Goal: Information Seeking & Learning: Learn about a topic

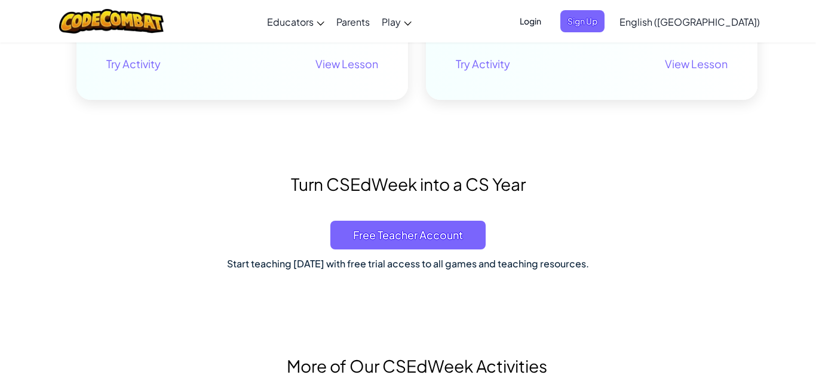
scroll to position [528, 0]
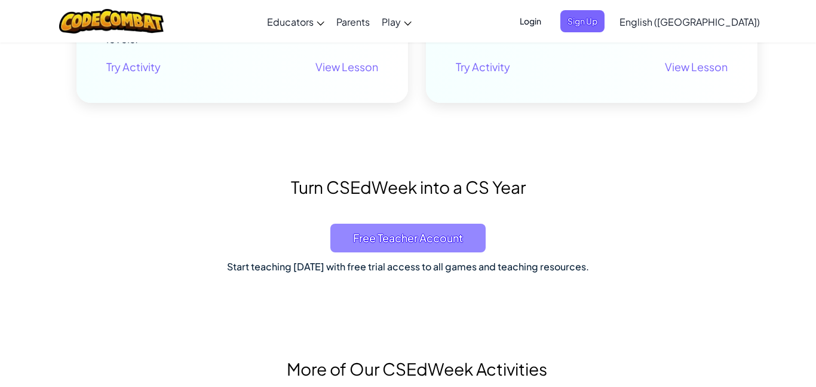
click at [456, 249] on span "Free Teacher Account" at bounding box center [407, 237] width 155 height 29
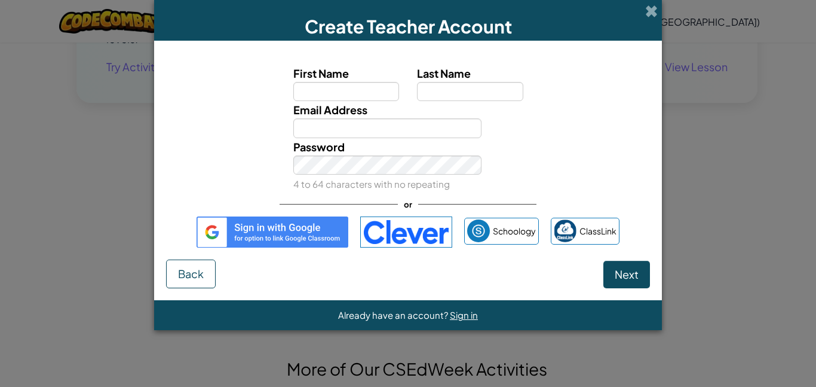
click at [468, 259] on div "Next Back" at bounding box center [408, 273] width 484 height 29
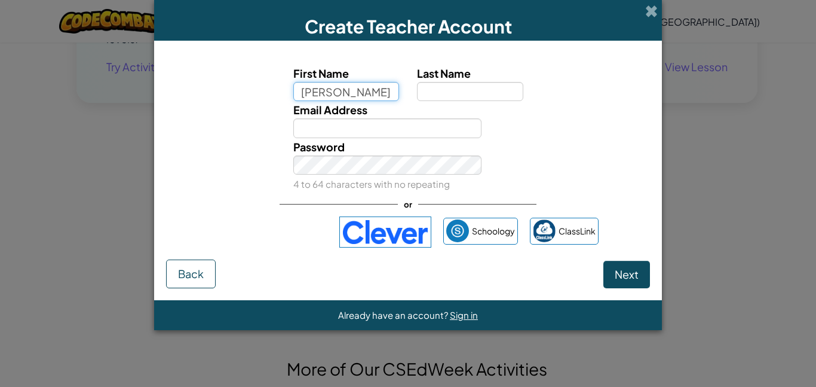
type input "emma"
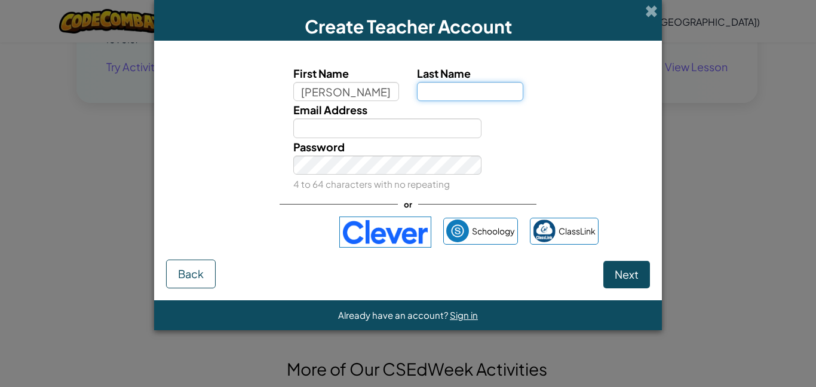
click at [492, 92] on input "Last Name" at bounding box center [470, 91] width 106 height 19
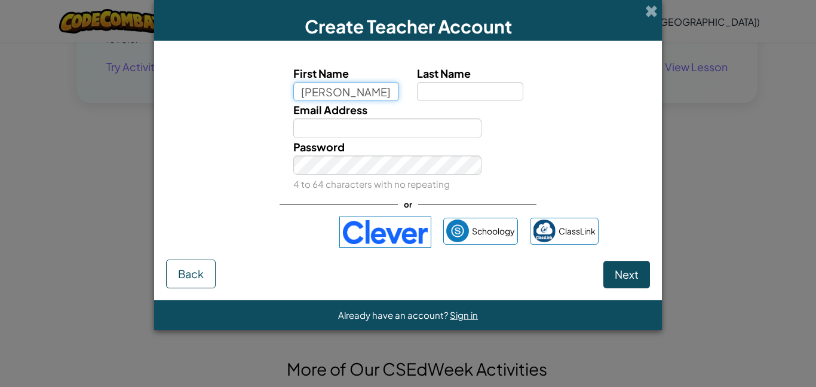
click at [345, 93] on input "emma" at bounding box center [346, 91] width 106 height 19
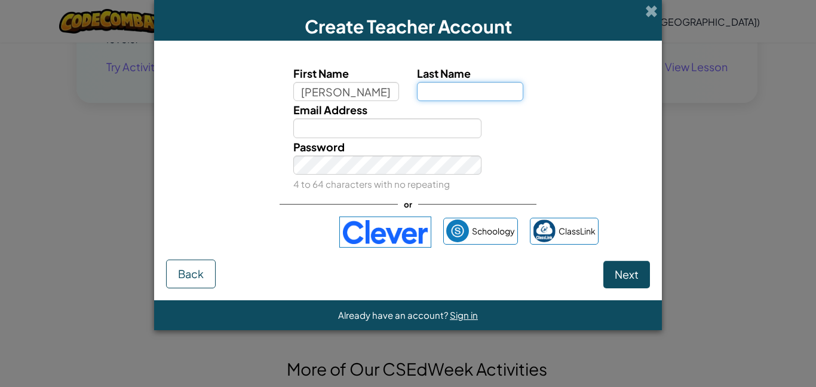
click at [420, 91] on input "Last Name" at bounding box center [470, 91] width 106 height 19
type input "a"
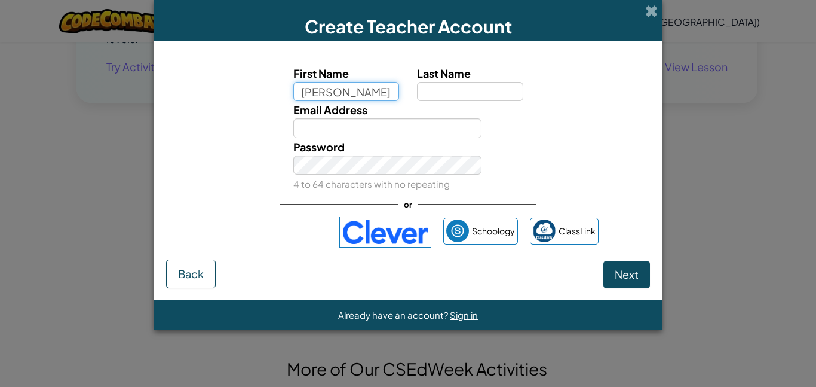
click at [305, 94] on input "emma" at bounding box center [346, 91] width 106 height 19
type input "[PERSON_NAME]"
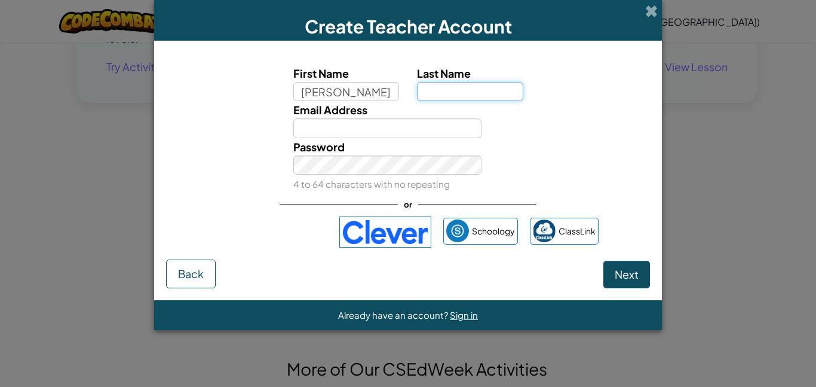
click at [436, 88] on input "Last Name" at bounding box center [470, 91] width 106 height 19
type input "anna"
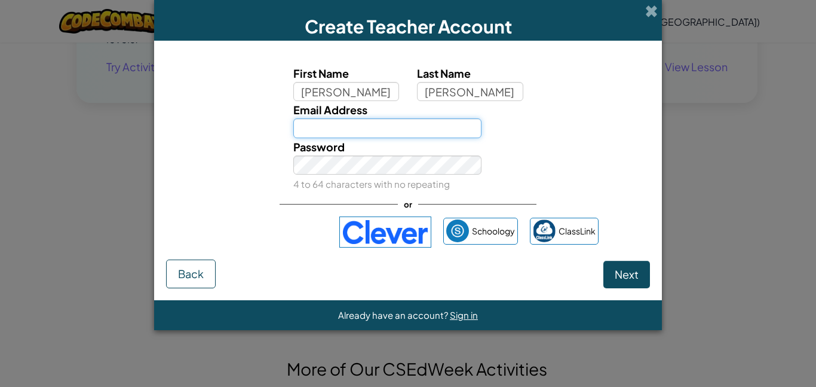
click at [437, 133] on input "Email Address" at bounding box center [387, 127] width 189 height 19
type input "mtrausch@msdsc.us"
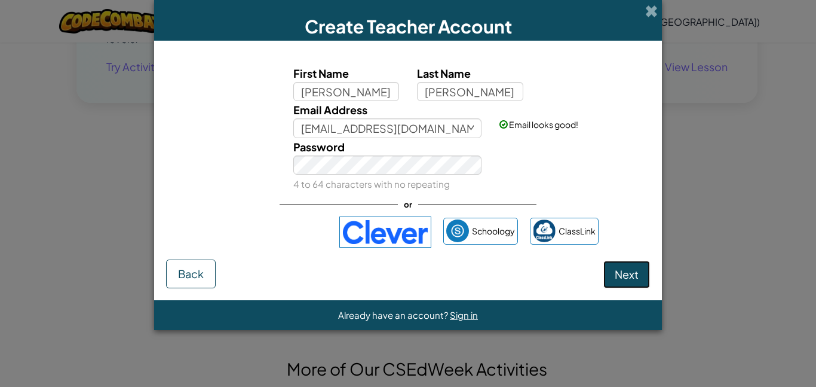
click at [622, 277] on span "Next" at bounding box center [627, 274] width 24 height 14
select select
select select "United States"
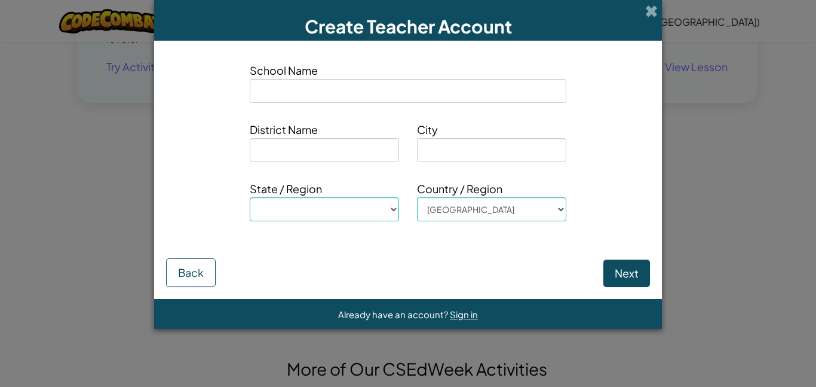
type input "e"
select select
type input "eg"
select select
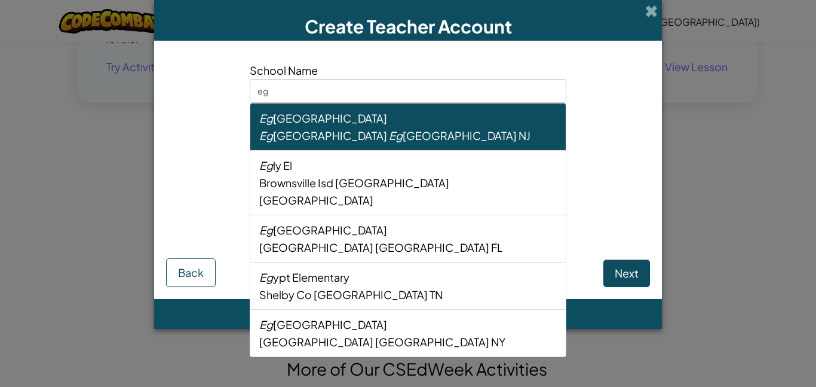
type input "egf"
select select
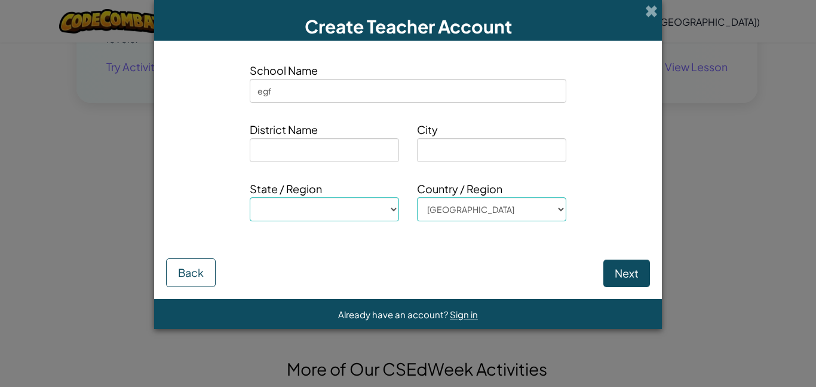
type input "egfb"
select select
type input "egfbg"
select select
type input "egfbgb"
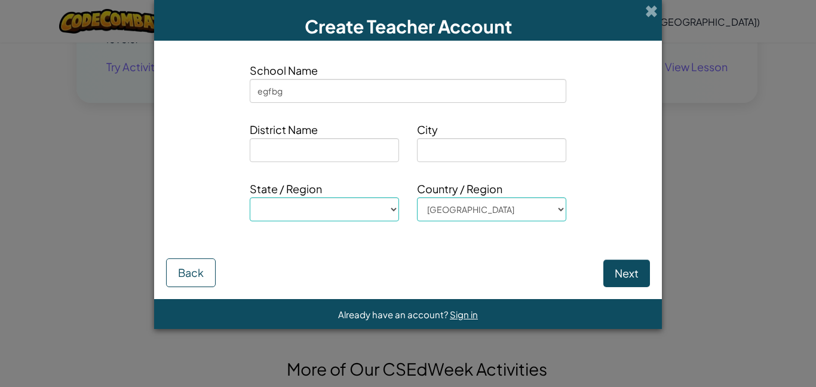
select select
type input "egfbgbv"
select select
type input "egfbgbvb"
select select
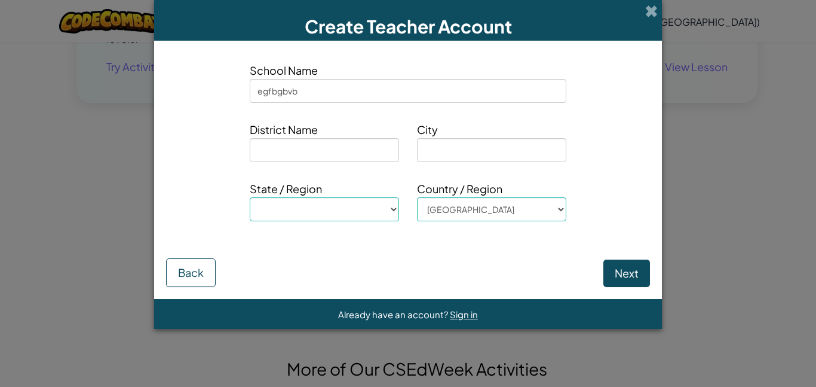
type input "egfbgbvbv"
select select
type input "egfbgbvbv"
click at [298, 145] on input at bounding box center [324, 150] width 149 height 24
type input "d"
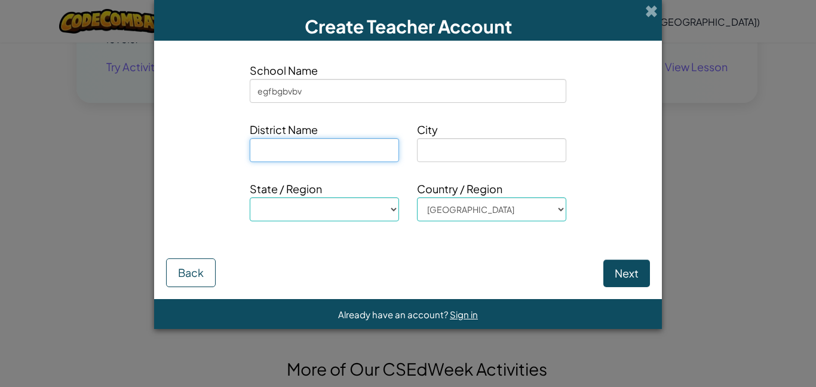
select select
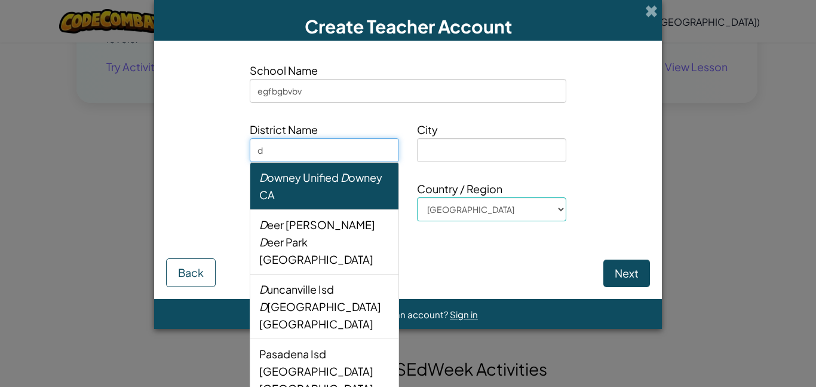
type input "df"
select select
type input "dfg"
select select
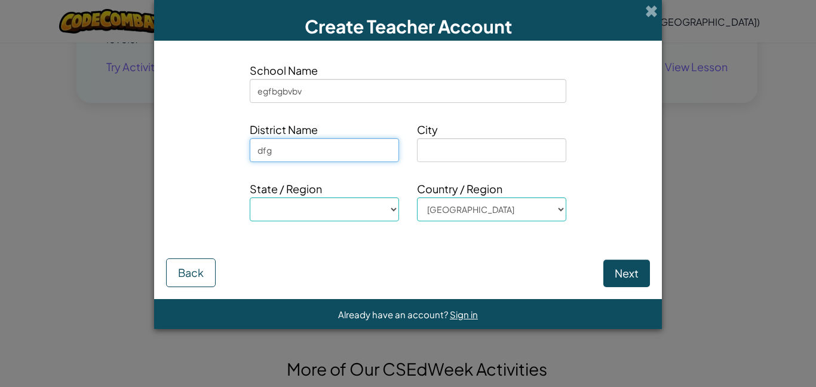
type input "dfgf"
select select
type input "dfgf"
select select
type input "dfgf v"
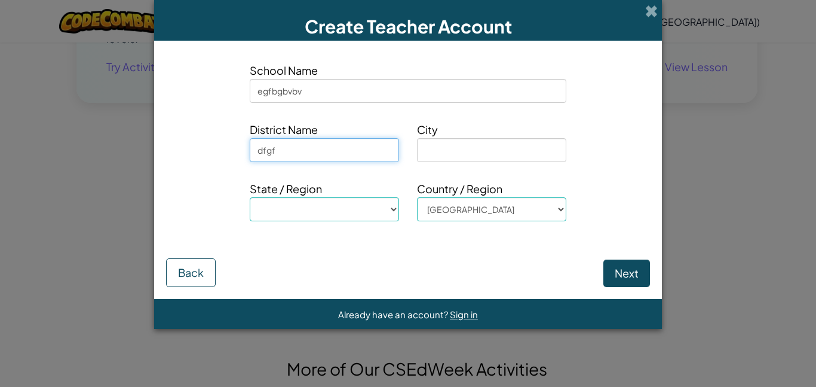
select select
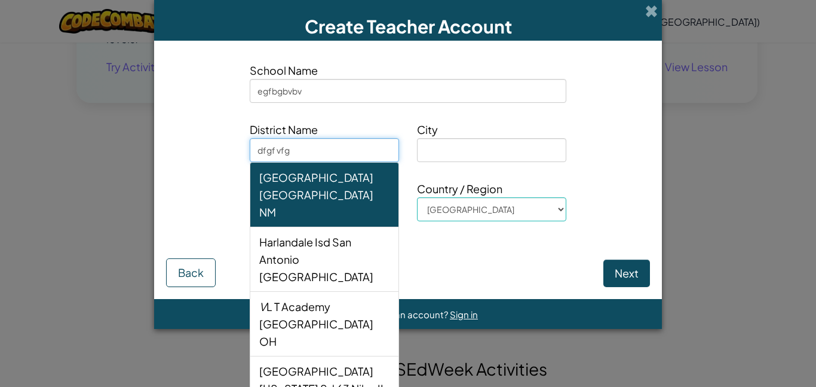
type input "dfgf vfgd"
select select
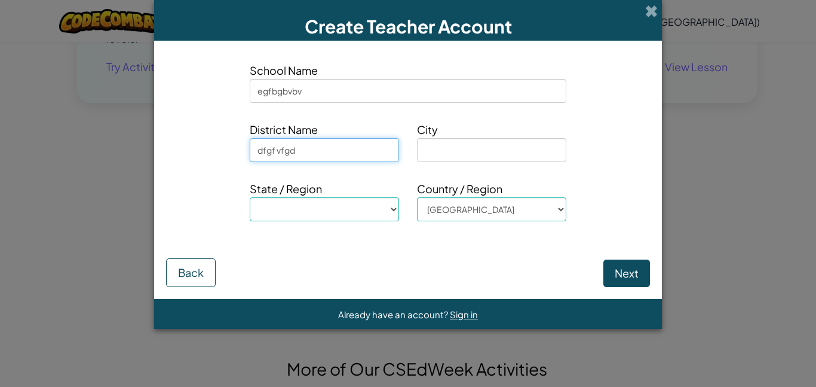
type input "dfgf vfgdd"
select select
type input "dfgf vfgddh"
select select
type input "dfgf vfgddhg"
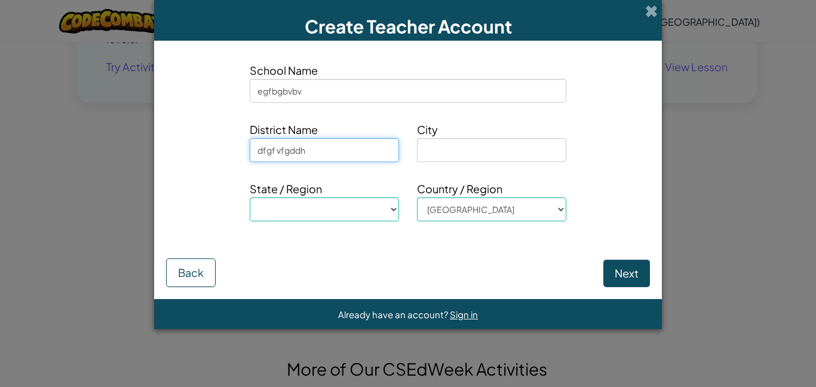
select select
type input "dfgf vfgddhgv"
select select
type input "dfgf vfgddhgv"
select select
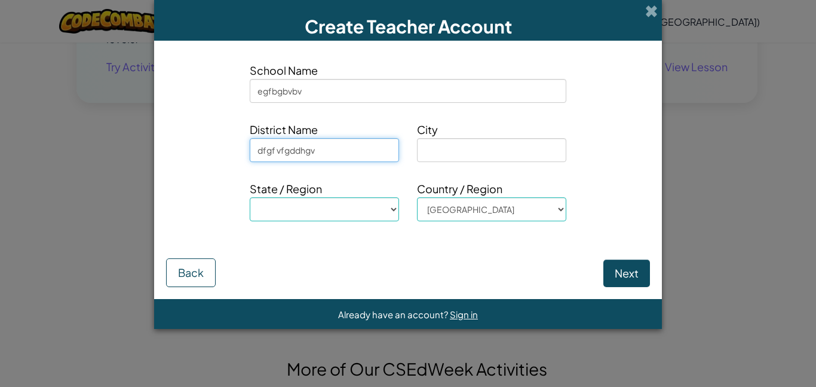
type input "dfgf vfgddhgv"
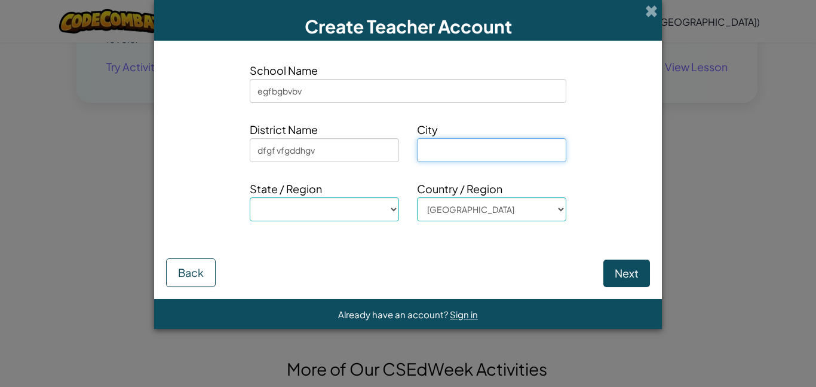
click at [426, 142] on input at bounding box center [491, 150] width 149 height 24
type input "vc"
select select
type input "vcb"
select select
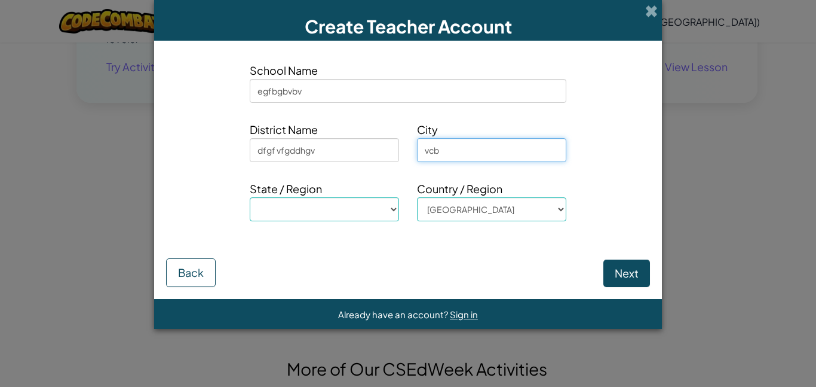
type input "vcbv"
select select
type input "vcbvf"
select select
type input "vcbvfh"
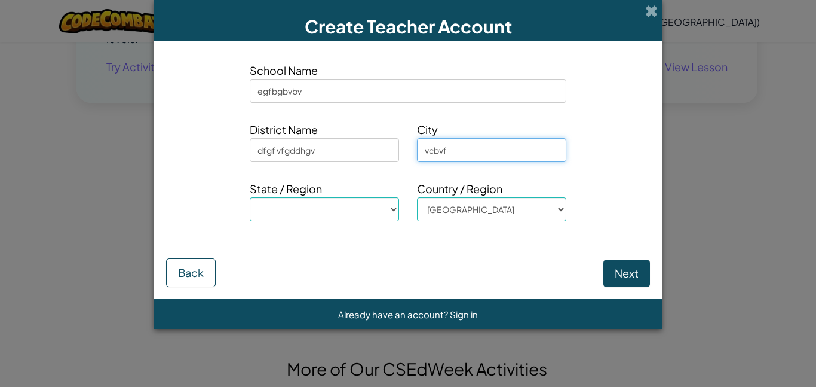
select select
type input "vcbvfhg"
select select
type input "vcbvfhgr"
select select
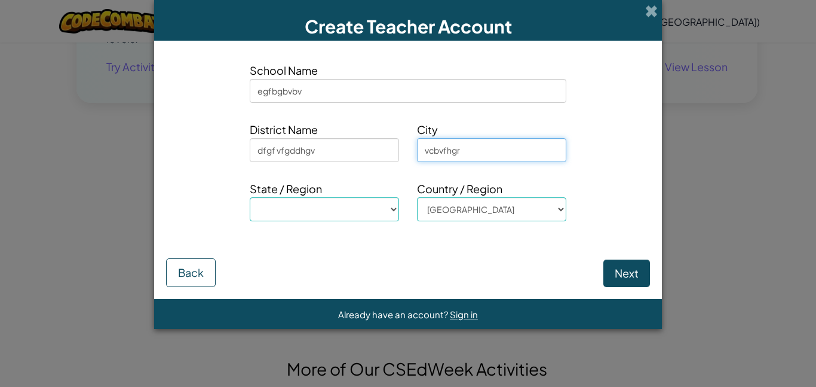
type input "vcbvfhgrf"
select select
type input "vcbvfhgrf6"
select select
type input "vcbvfhgrf6t"
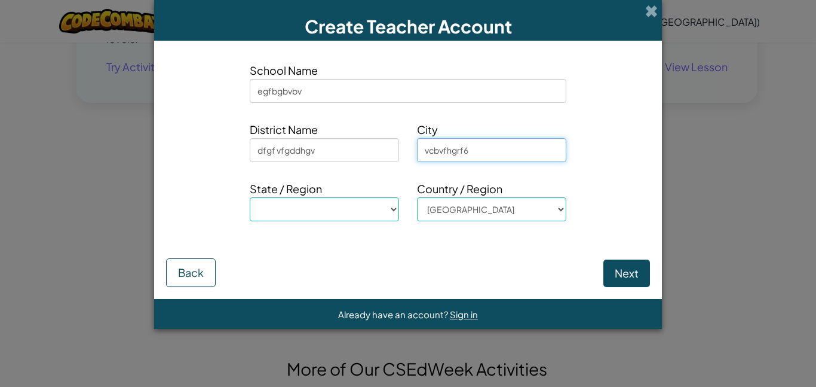
select select
type input "vcbvfhgrf6t6"
select select
type input "vcbvfhgrf6t65"
select select
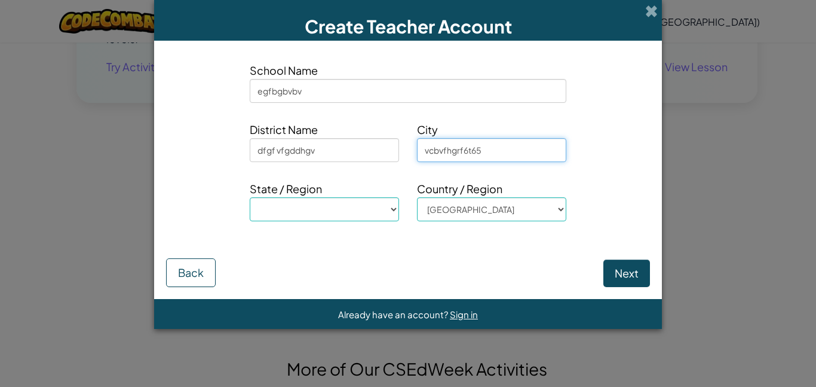
type input "vcbvfhgrf6t65t"
select select
type input "vcbvfhgrf6t65ty"
select select
type input "vcbvfhgrf6t65tyt"
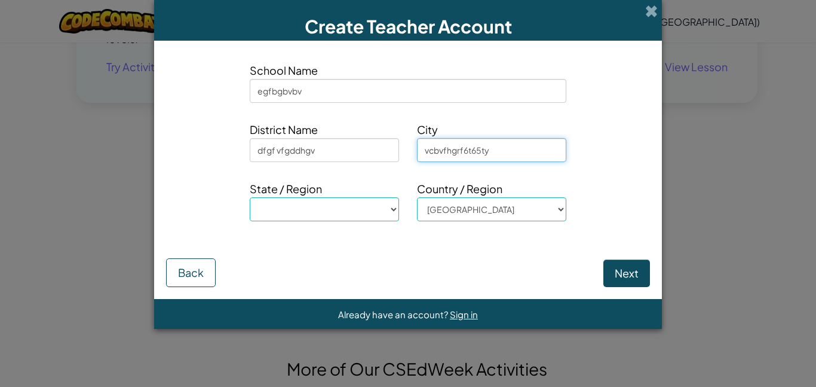
select select
type input "vcbvfhgrf6t65tytr"
select select
type input "vcbvfhgrf6t65tytrv"
select select
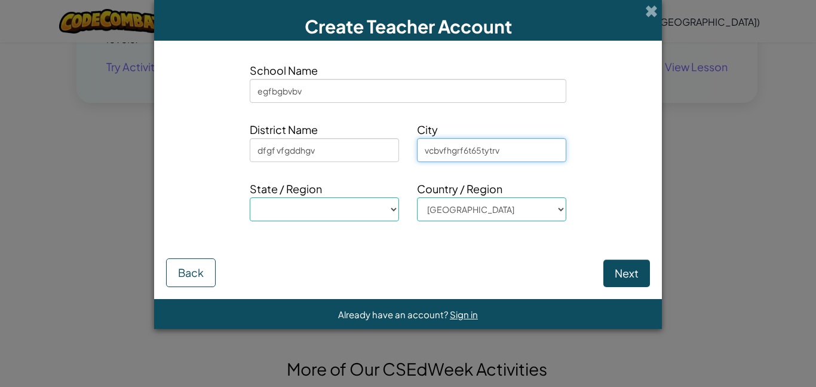
type input "vcbvfhgrf6t65tytrvb"
select select
type input "vcbvfhgrf6t65tytrvbc"
select select
type input "vcbvfhgrf6t65tytrvbc"
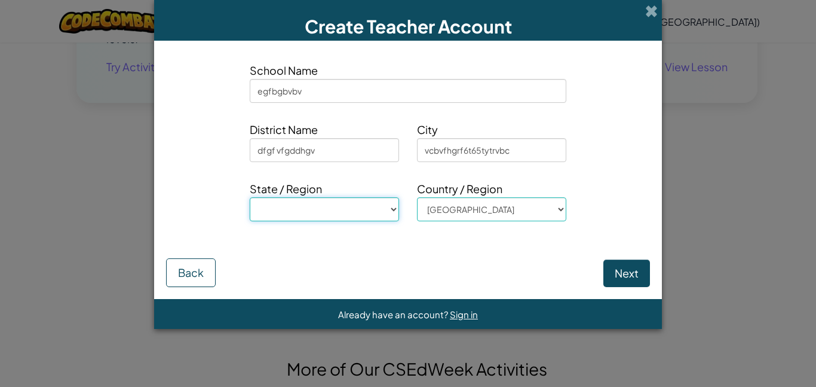
click at [305, 213] on select "AL, Alabama AK, Alaska AZ, Arizona AR, Arkansas CA, California CO, Colorado CT,…" at bounding box center [324, 209] width 149 height 24
select select "SC"
click at [250, 197] on select "AL, Alabama AK, Alaska AZ, Arizona AR, Arkansas CA, California CO, Colorado CT,…" at bounding box center [324, 209] width 149 height 24
click at [447, 210] on select "Afghanistan Åland Islands Albania Algeria American Samoa Andorra Angola Anguill…" at bounding box center [491, 209] width 149 height 24
select select "Ukraine"
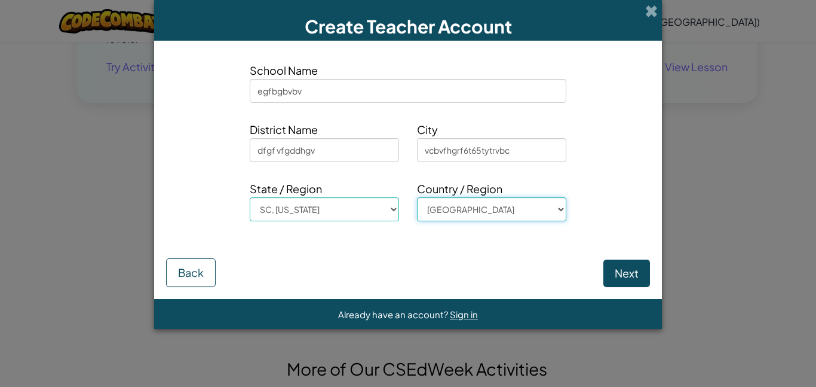
click at [417, 197] on select "Afghanistan Åland Islands Albania Algeria American Samoa Andorra Angola Anguill…" at bounding box center [491, 209] width 149 height 24
click at [623, 264] on button "Next" at bounding box center [626, 272] width 47 height 27
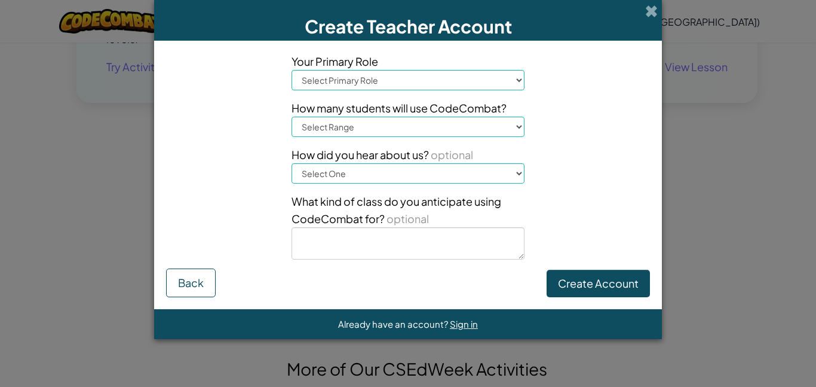
click at [327, 79] on select "Select Primary Role Principal Parent Technology coordinator Teacher Curriculum …" at bounding box center [408, 80] width 233 height 20
select select "Principal"
click at [292, 70] on select "Select Primary Role Principal Parent Technology coordinator Teacher Curriculum …" at bounding box center [408, 80] width 233 height 20
click at [336, 131] on select "Select Range 1-10 11-50 51-100 101-200 201-500 501-1000 1000+" at bounding box center [408, 126] width 233 height 20
select select "1-10"
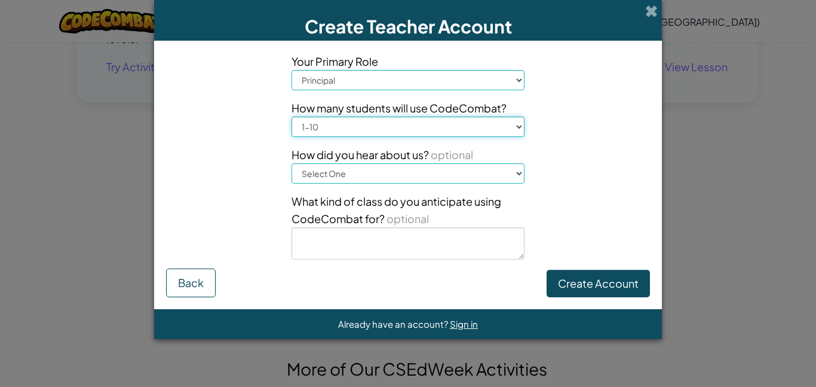
click at [292, 116] on select "Select Range 1-10 11-50 51-100 101-200 201-500 501-1000 1000+" at bounding box center [408, 126] width 233 height 20
click at [321, 173] on select "Select One Conference (e.g. ISTE) Code.org/Hour of Code A teacher An administra…" at bounding box center [408, 173] width 233 height 20
select select "Conference (e.g. ISTE)"
click at [292, 163] on select "Select One Conference (e.g. ISTE) Code.org/Hour of Code A teacher An administra…" at bounding box center [408, 173] width 233 height 20
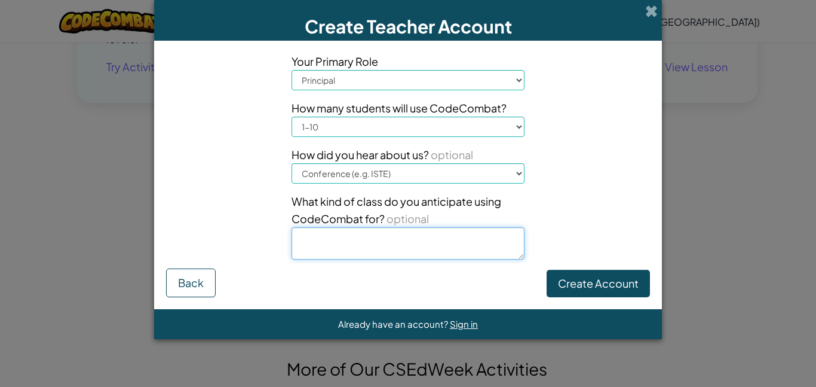
click at [315, 228] on textarea at bounding box center [408, 243] width 233 height 32
type textarea "dsfdgftu76754543456yui9098765432"
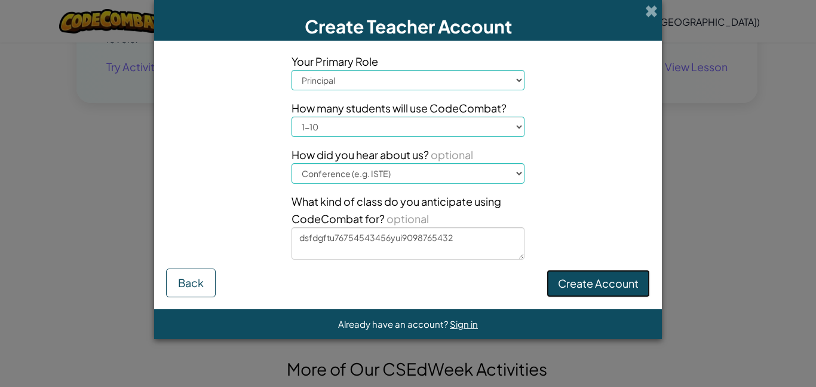
click at [630, 288] on button "Create Account" at bounding box center [598, 282] width 103 height 27
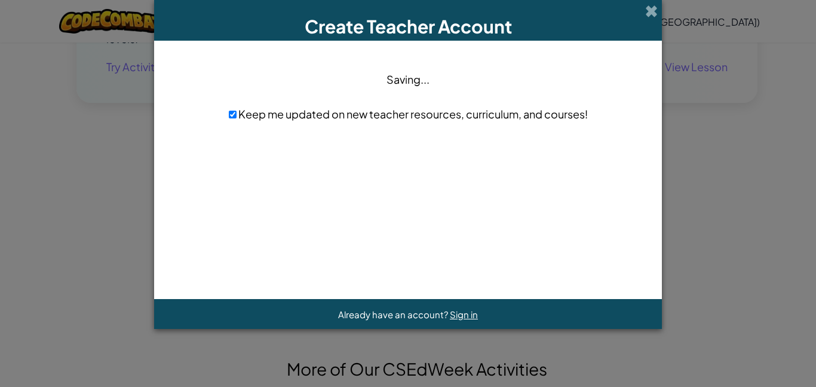
scroll to position [0, 0]
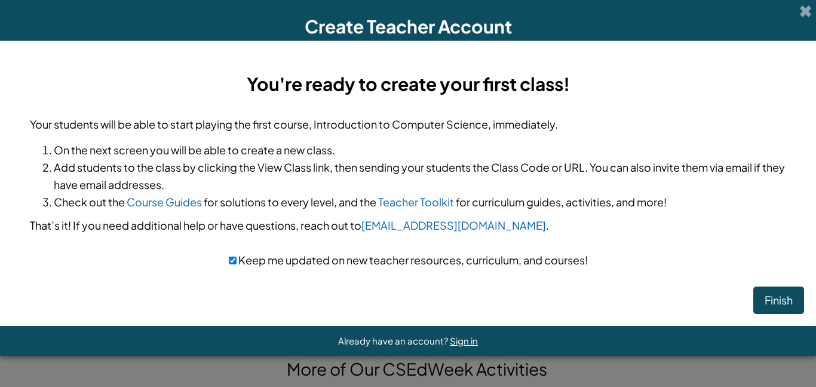
click at [634, 317] on div "You're ready to create your first class! Your students will be able to start pl…" at bounding box center [408, 183] width 816 height 285
click at [776, 298] on button "Finish" at bounding box center [778, 299] width 51 height 27
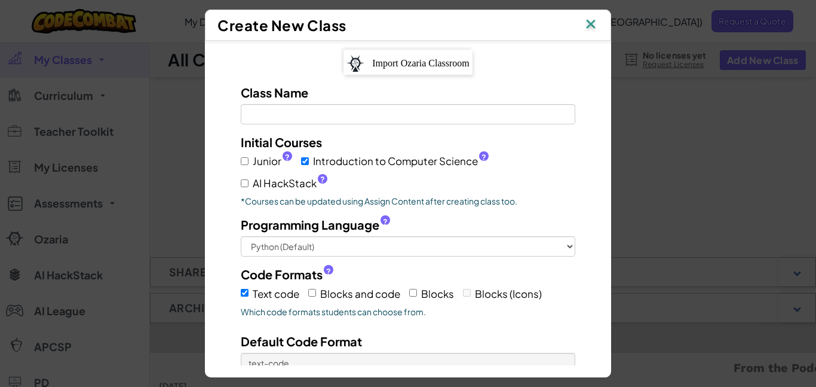
click at [593, 19] on img at bounding box center [591, 25] width 16 height 18
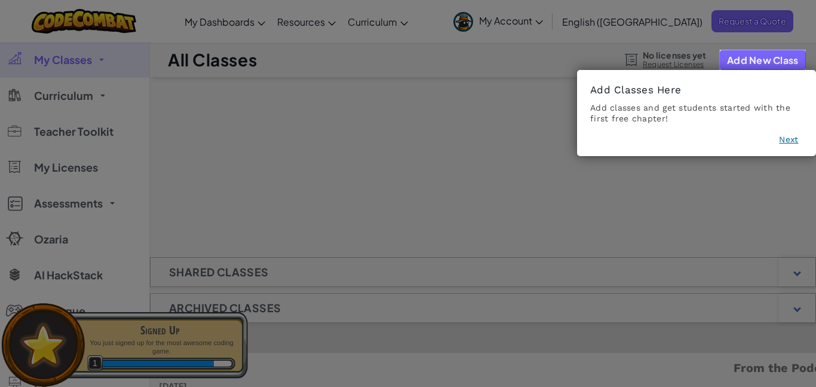
click at [781, 140] on button "Next" at bounding box center [788, 139] width 19 height 12
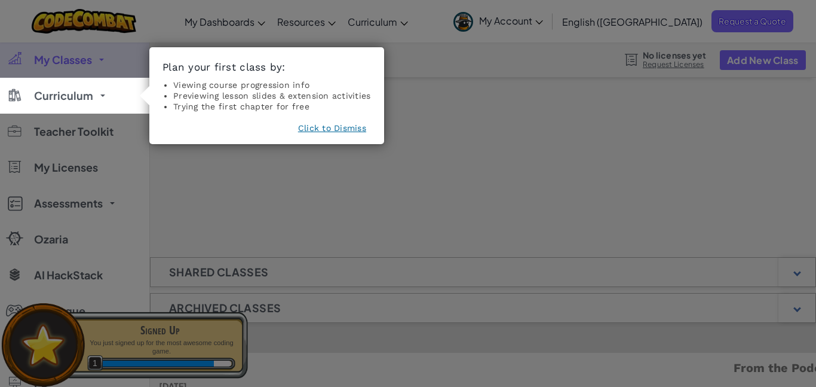
click at [345, 133] on footer "Click to Dismiss" at bounding box center [266, 130] width 208 height 17
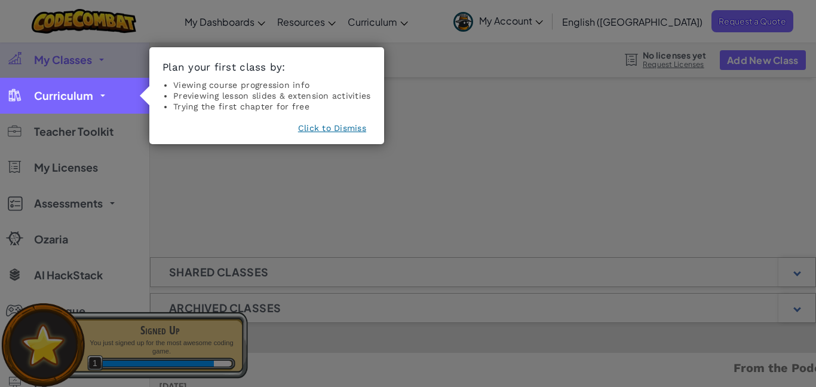
click at [71, 110] on link "Curriculum" at bounding box center [74, 96] width 149 height 36
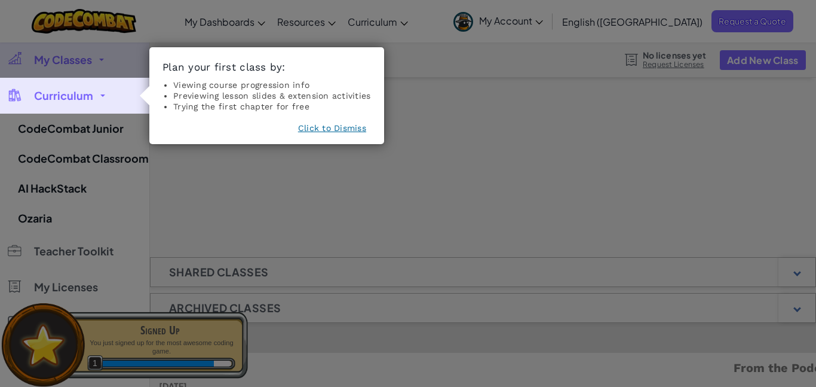
click at [91, 106] on link "Curriculum" at bounding box center [74, 96] width 149 height 36
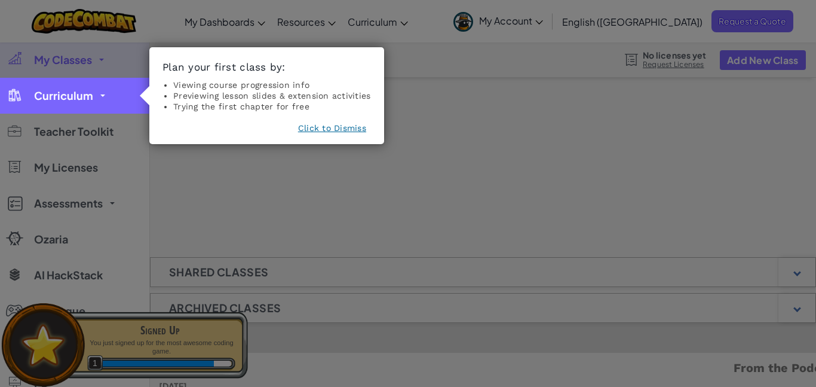
click at [91, 106] on link "Curriculum" at bounding box center [74, 96] width 149 height 36
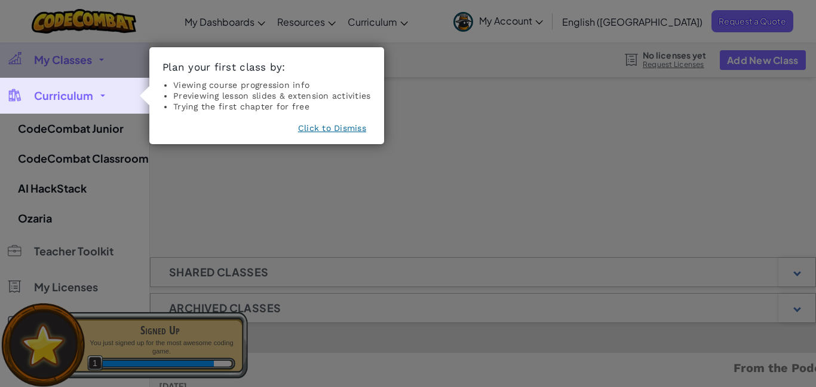
click at [91, 106] on link "Curriculum" at bounding box center [74, 96] width 149 height 36
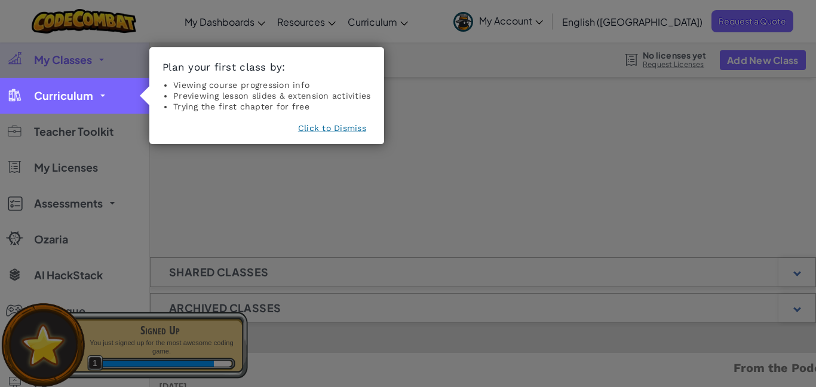
click at [91, 106] on link "Curriculum" at bounding box center [74, 96] width 149 height 36
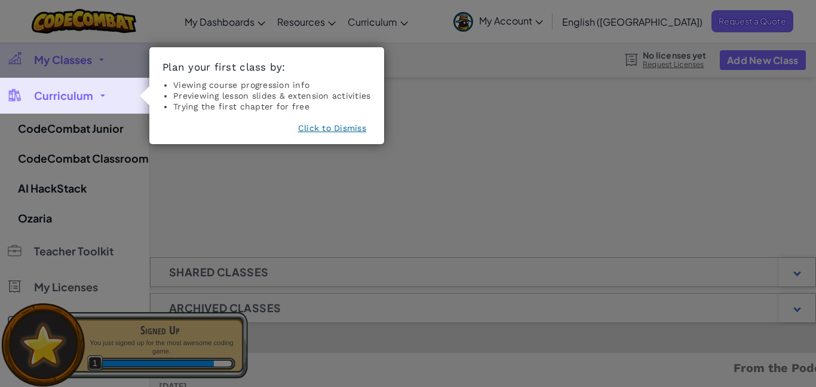
click at [309, 125] on button "Click to Dismiss" at bounding box center [332, 128] width 68 height 12
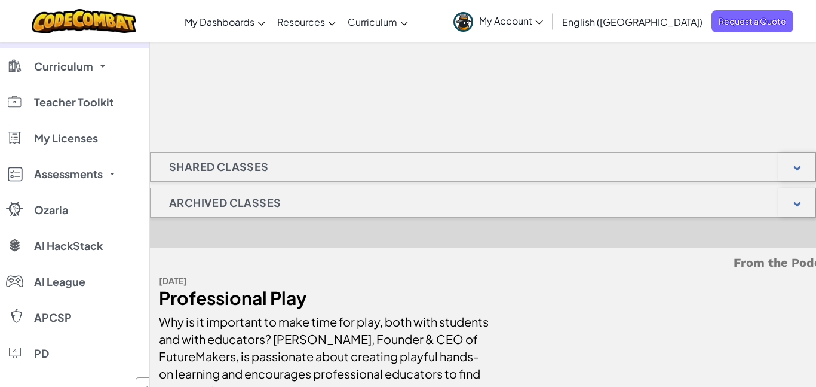
scroll to position [100, 0]
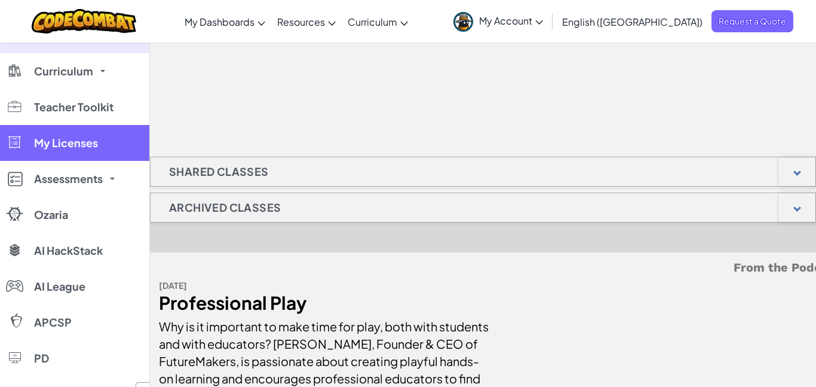
click at [80, 143] on span "My Licenses" at bounding box center [66, 142] width 64 height 11
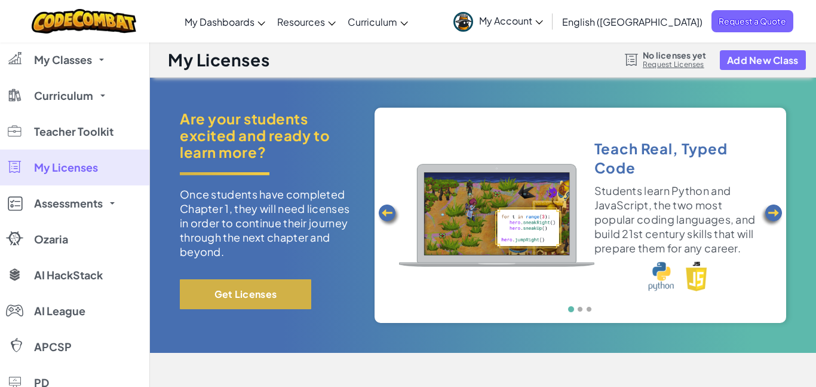
click at [272, 288] on button "Get Licenses" at bounding box center [245, 294] width 131 height 30
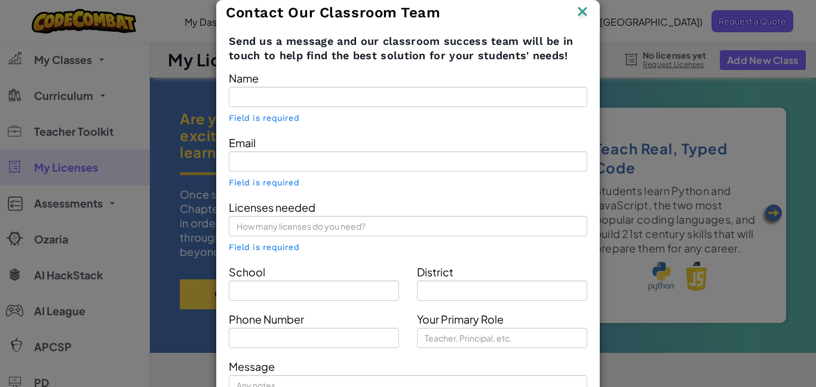
type input "[PERSON_NAME] [PERSON_NAME]"
type input "mtrausch@msdsc.us"
type input "egfbgbvbv"
type input "dfgf vfgddhgv"
type input "Principal"
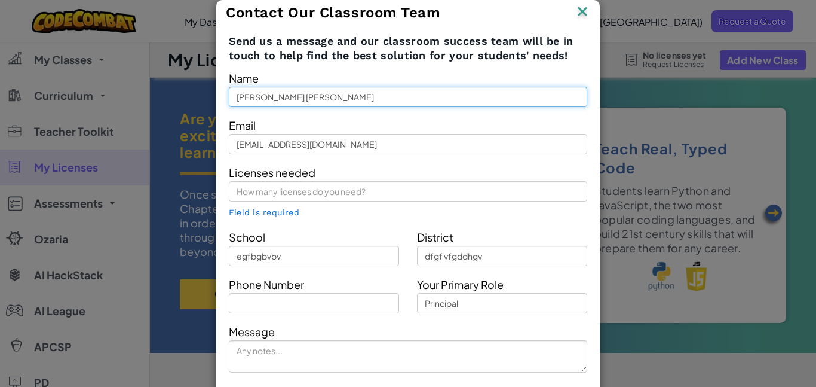
click at [292, 99] on input "[PERSON_NAME] [PERSON_NAME]" at bounding box center [408, 97] width 358 height 20
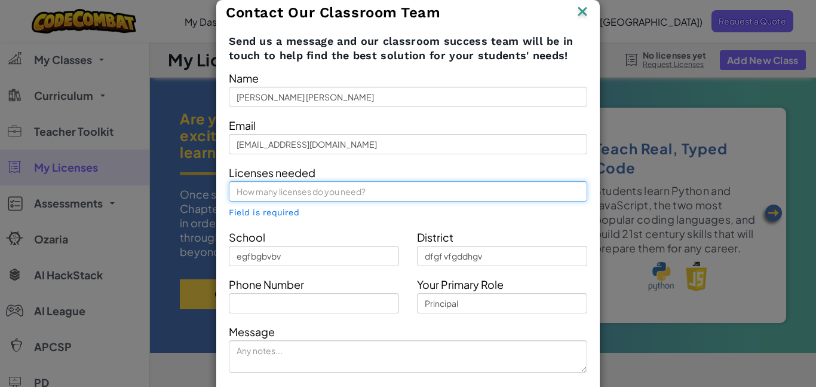
click at [305, 198] on input "text" at bounding box center [408, 191] width 358 height 20
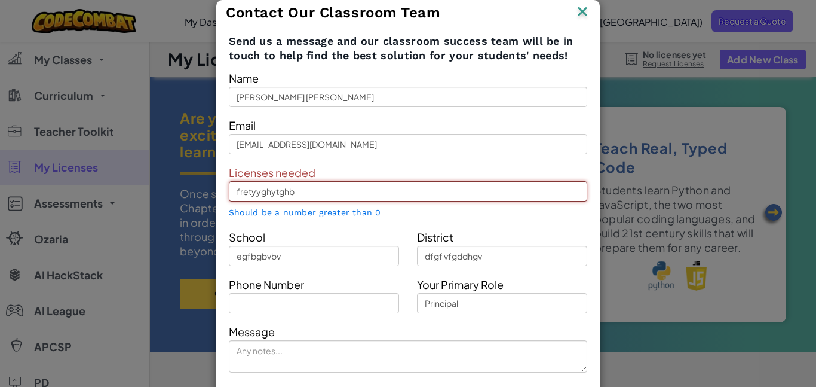
scroll to position [2, 0]
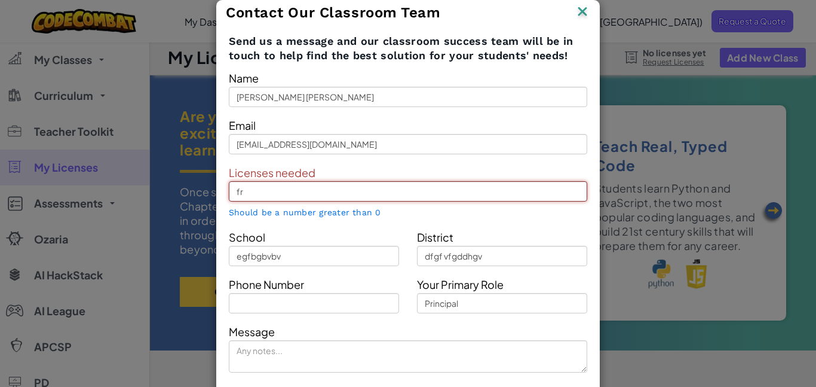
type input "f"
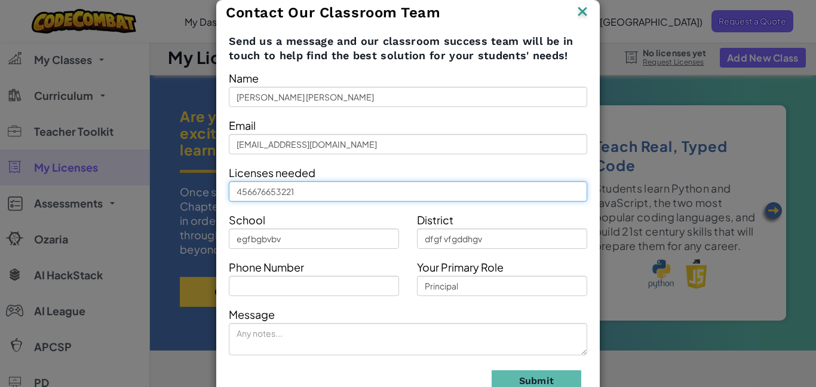
type input "456676653221"
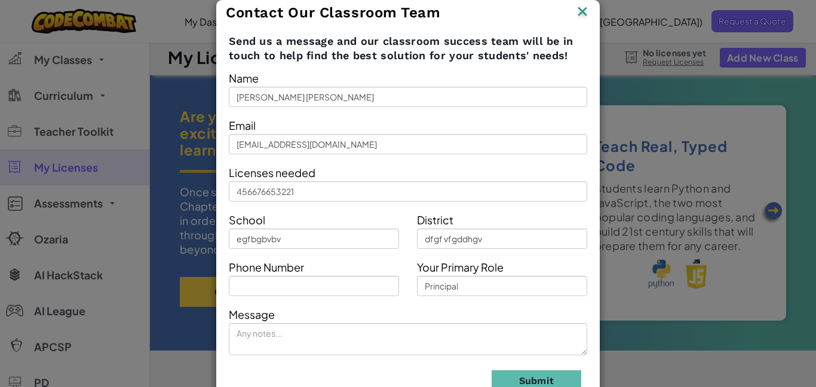
click at [288, 249] on form "Name Emma anna Email mtrausch@msdsc.us Licenses needed 456676653221 School egfb…" at bounding box center [408, 234] width 358 height 331
click at [287, 243] on input "egfbgbvbv" at bounding box center [314, 238] width 170 height 20
click at [267, 287] on input "text" at bounding box center [314, 285] width 170 height 20
type input "gt45"
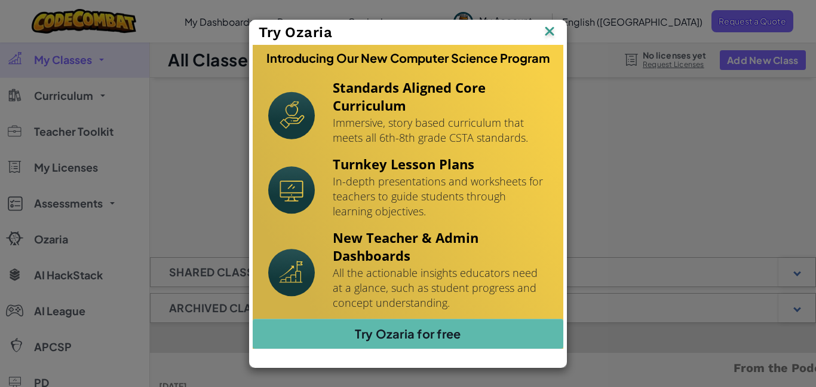
click at [0, 0] on img at bounding box center [0, 0] width 0 height 0
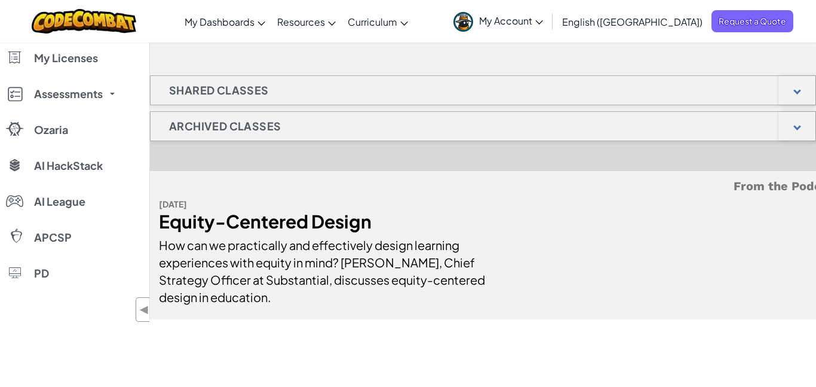
scroll to position [199, 0]
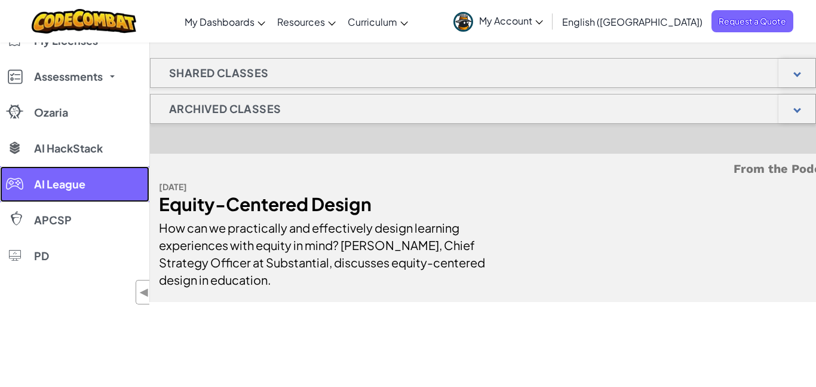
click at [20, 177] on div at bounding box center [14, 184] width 17 height 14
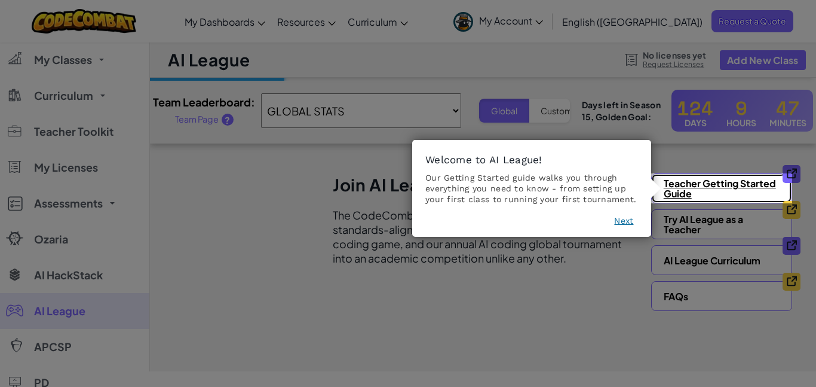
click at [667, 174] on link "Teacher Getting Started Guide" at bounding box center [721, 188] width 141 height 30
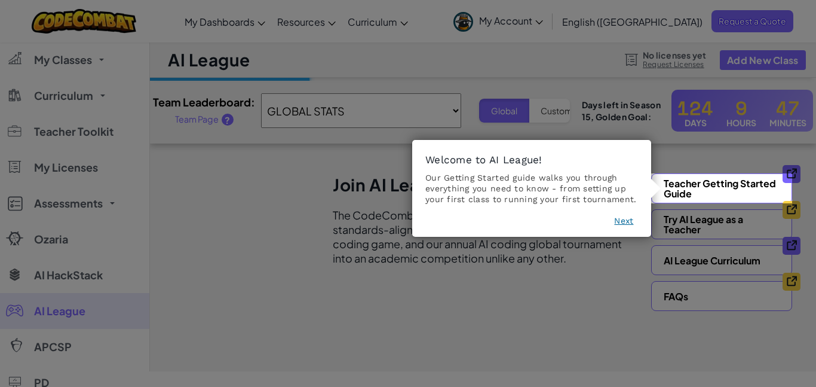
click at [617, 222] on button "Next" at bounding box center [623, 220] width 19 height 12
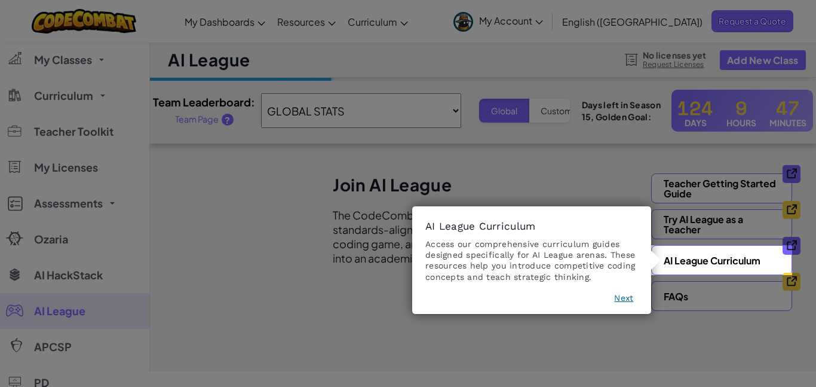
click at [631, 309] on div "AI League Curriculum Access our comprehensive curriculum guides designed specif…" at bounding box center [531, 260] width 239 height 108
click at [627, 312] on div "AI League Curriculum Access our comprehensive curriculum guides designed specif…" at bounding box center [531, 260] width 239 height 108
click at [621, 300] on button "Next" at bounding box center [623, 298] width 19 height 12
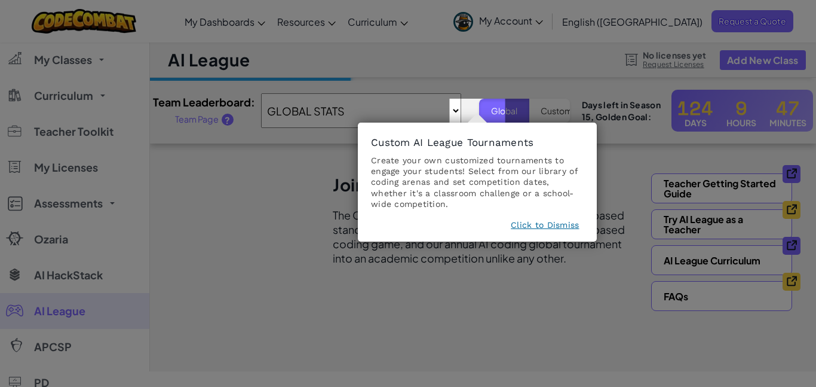
click at [566, 220] on button "Click to Dismiss" at bounding box center [545, 225] width 68 height 12
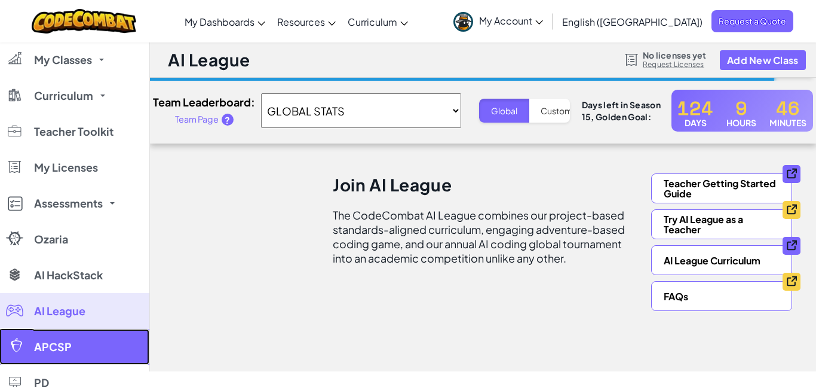
click at [91, 346] on link "APCSP" at bounding box center [74, 347] width 149 height 36
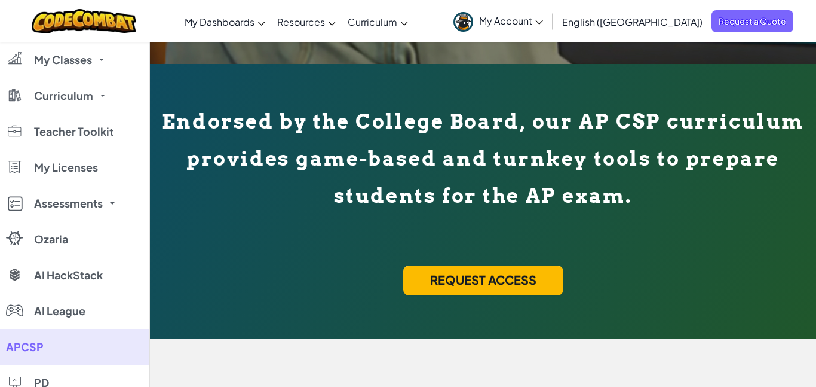
scroll to position [406, 0]
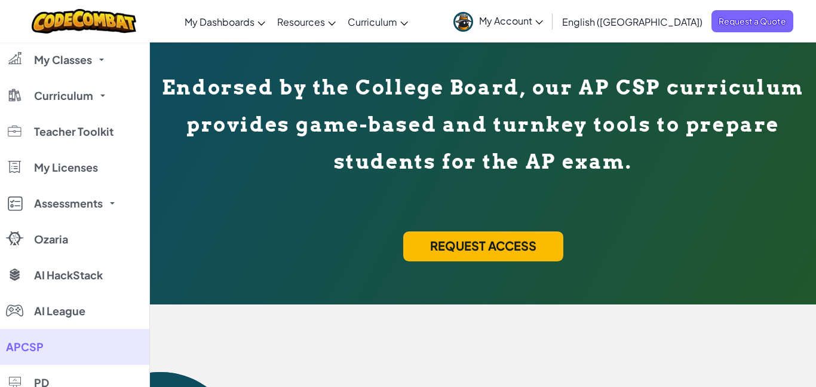
click at [505, 259] on div "Request Access" at bounding box center [483, 246] width 160 height 30
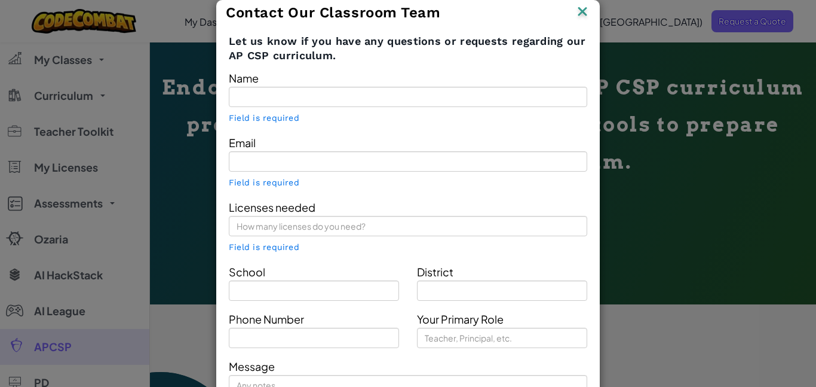
type input "[PERSON_NAME] [PERSON_NAME]"
type input "mtrausch@msdsc.us"
type input "egfbgbvbv"
type input "dfgf vfgddhgv"
type input "Principal"
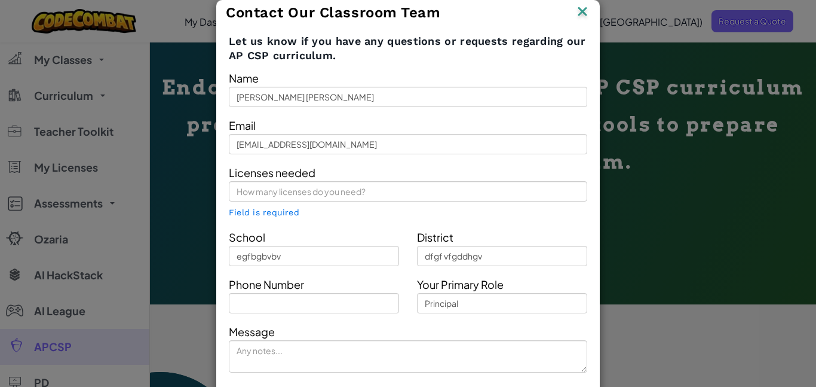
click at [579, 7] on img at bounding box center [583, 13] width 16 height 18
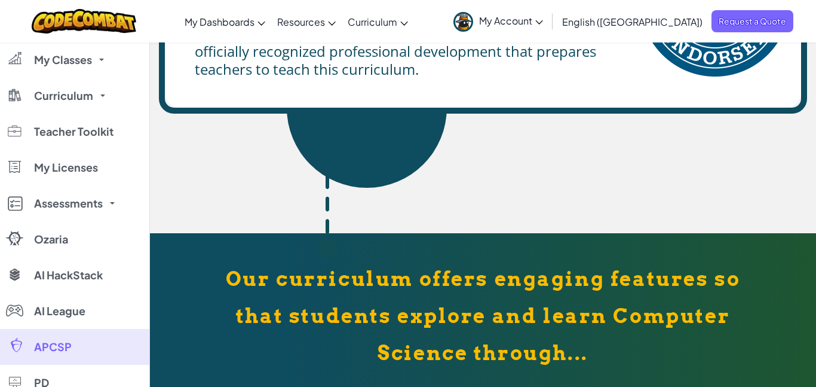
scroll to position [1820, 0]
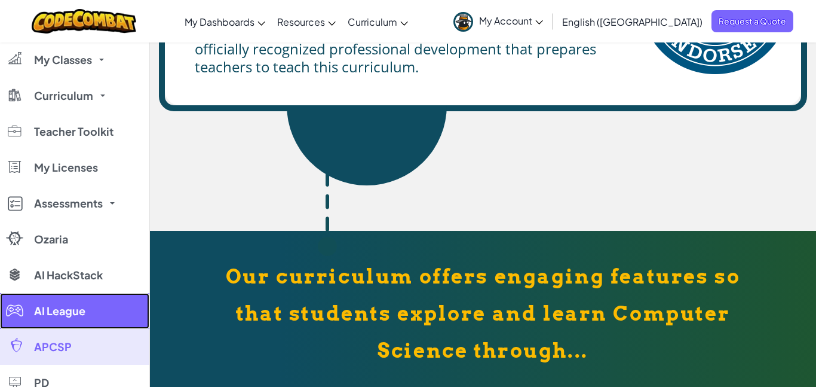
click at [36, 316] on span "AI League" at bounding box center [59, 310] width 51 height 11
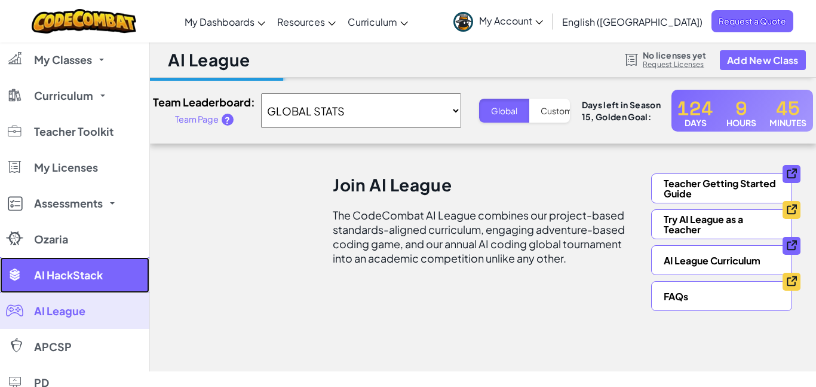
click at [32, 270] on link "AI HackStack" at bounding box center [74, 275] width 149 height 36
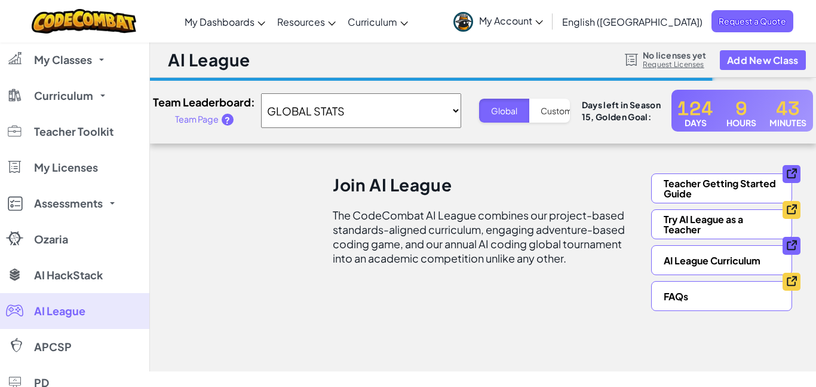
click at [543, 16] on span "My Account" at bounding box center [511, 20] width 64 height 13
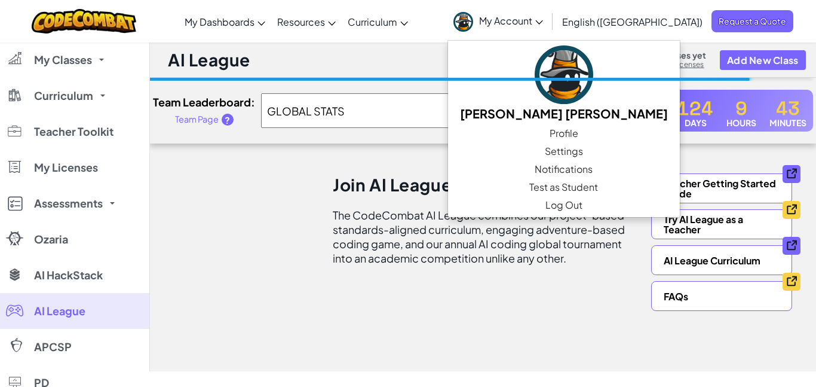
click at [726, 96] on div "9" at bounding box center [741, 105] width 30 height 24
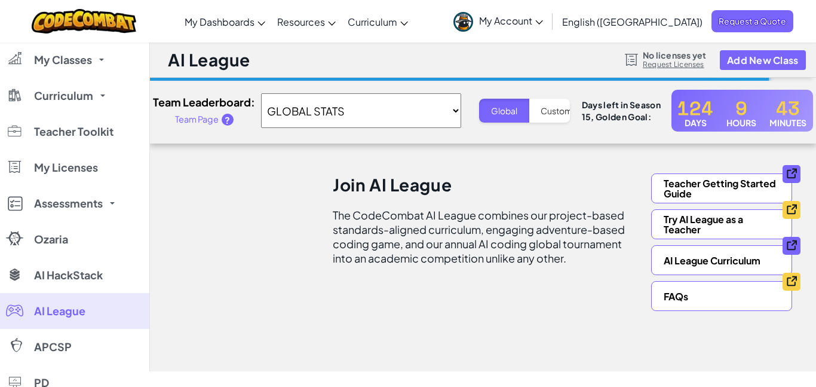
click at [671, 105] on div "124 days 9 hours 43 minutes" at bounding box center [742, 111] width 142 height 42
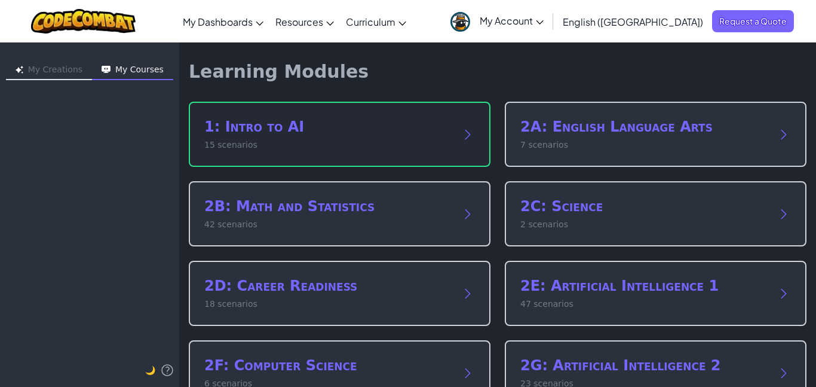
click at [220, 165] on div "1: Intro to AI 15 scenarios" at bounding box center [340, 134] width 302 height 65
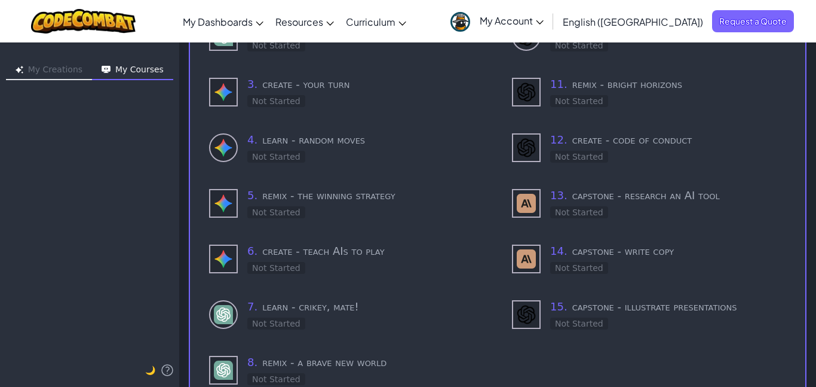
scroll to position [265, 0]
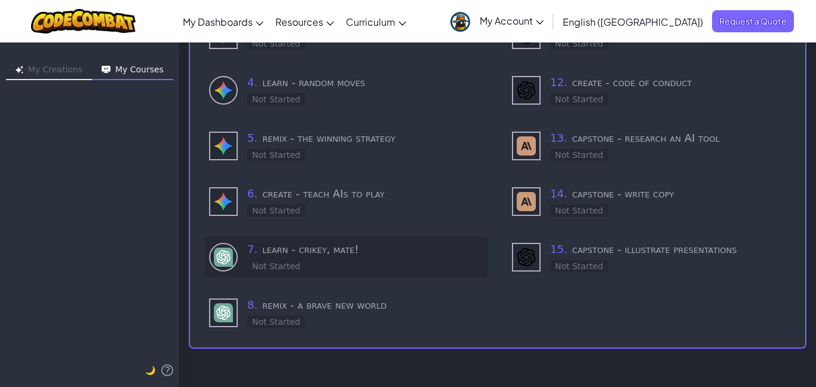
click at [234, 261] on div at bounding box center [223, 257] width 29 height 29
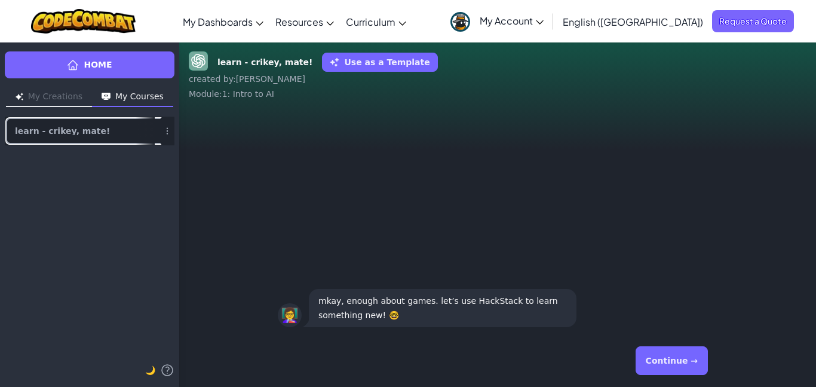
click at [84, 125] on link "learn - crikey, mate!" at bounding box center [90, 130] width 170 height 29
click at [86, 127] on span "learn - crikey, mate!" at bounding box center [62, 131] width 95 height 8
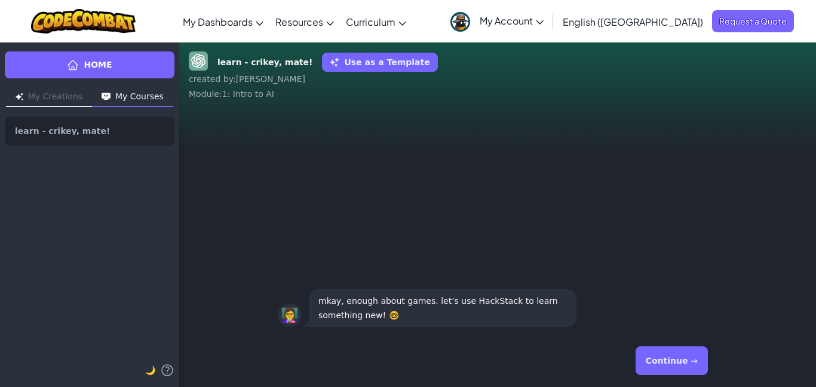
click at [93, 214] on div "Home My Creations My Courses learn - crikey, mate! 🌙" at bounding box center [89, 214] width 179 height 345
click at [115, 100] on button "My Courses" at bounding box center [132, 97] width 81 height 19
click at [48, 97] on button "My Creations" at bounding box center [49, 97] width 86 height 19
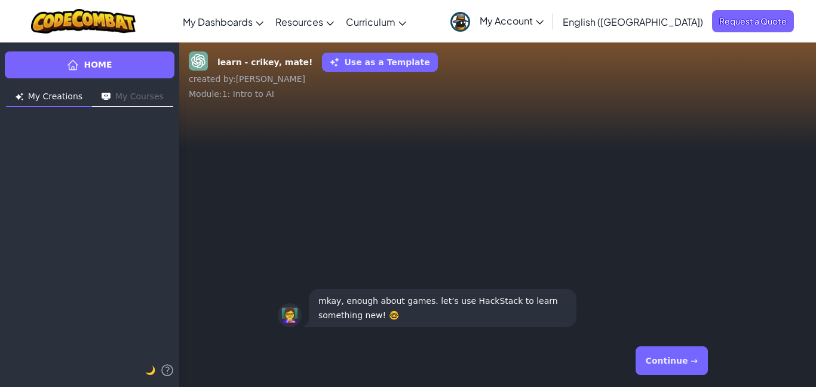
click at [63, 123] on div "Home My Creations My Courses 🌙" at bounding box center [89, 214] width 179 height 345
click at [66, 111] on div "Home My Creations My Courses 🌙" at bounding box center [89, 214] width 179 height 345
click at [104, 100] on img "button" at bounding box center [106, 97] width 9 height 8
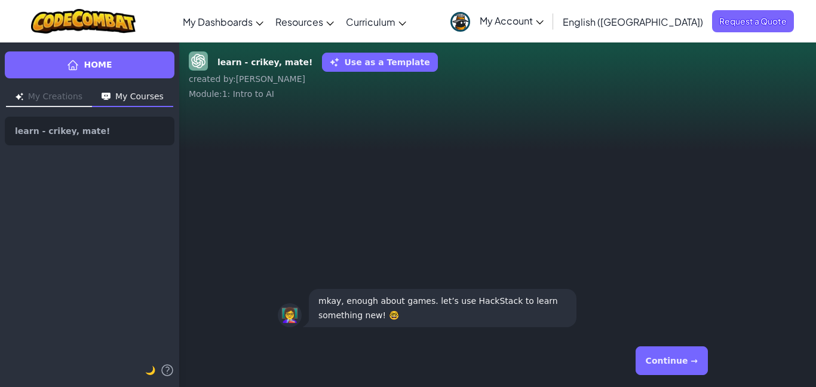
click at [359, 65] on button "Use as a Template" at bounding box center [379, 62] width 115 height 19
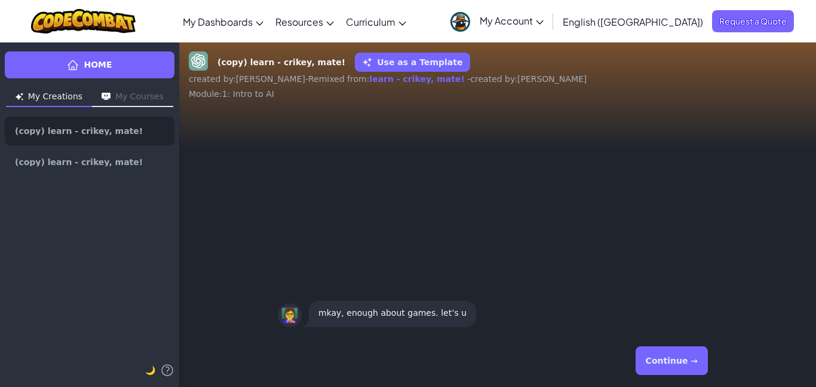
click at [359, 65] on button "Use as a Template" at bounding box center [412, 62] width 115 height 19
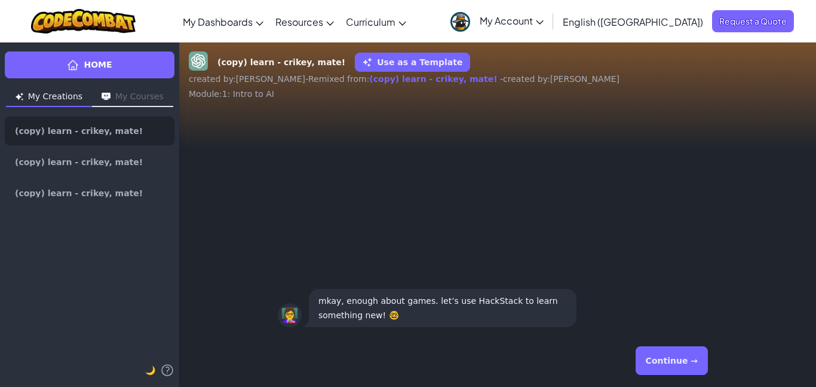
click at [359, 66] on button "Use as a Template" at bounding box center [412, 62] width 115 height 19
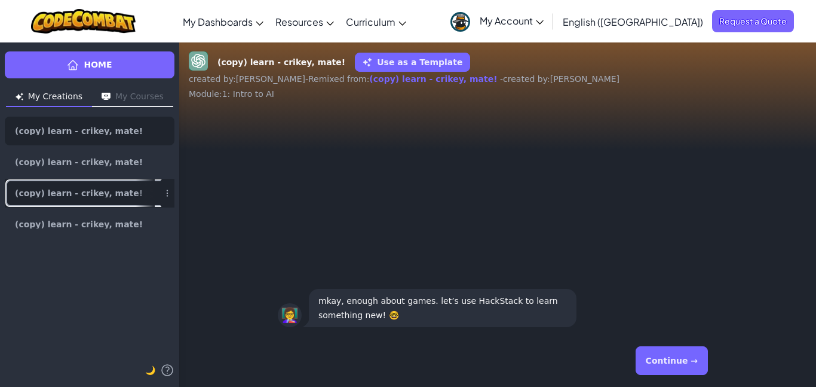
click at [119, 186] on link "(copy) learn - crikey, mate!" at bounding box center [90, 193] width 170 height 29
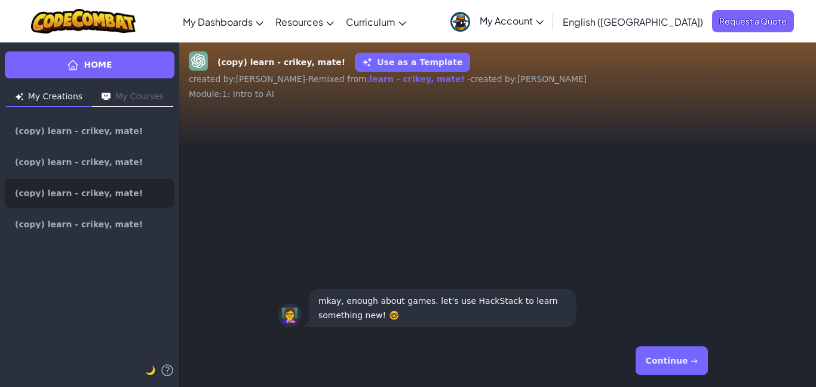
click at [692, 358] on button "Continue →" at bounding box center [672, 360] width 72 height 29
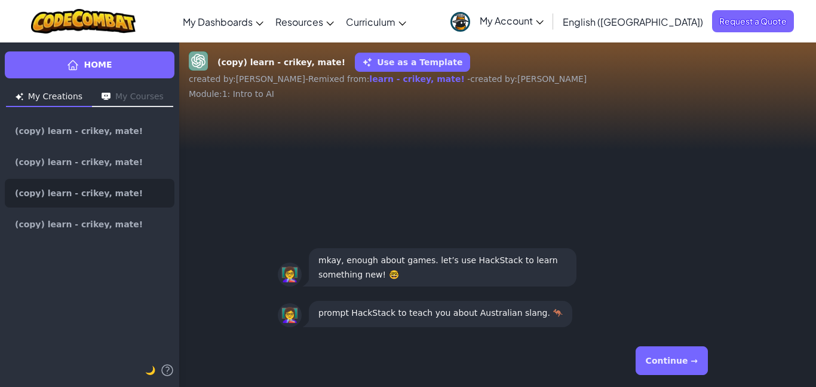
click at [692, 358] on button "Continue →" at bounding box center [672, 360] width 72 height 29
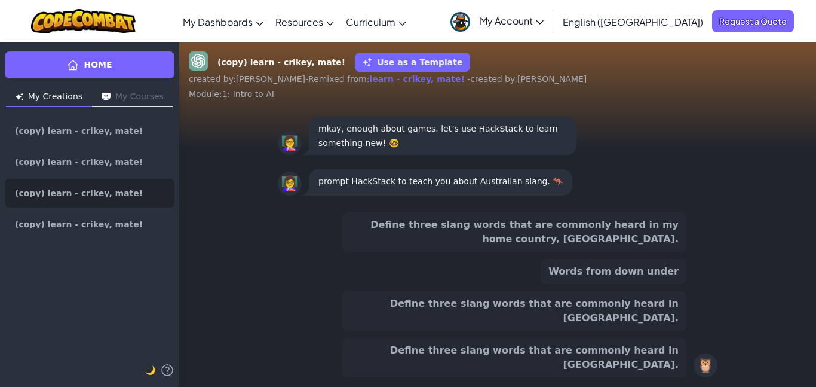
click at [707, 368] on div "🦉" at bounding box center [706, 365] width 24 height 24
click at [704, 365] on div "🦉" at bounding box center [706, 365] width 24 height 24
click at [663, 250] on button "Define three slang words that are commonly heard in my home country, [GEOGRAPHI…" at bounding box center [514, 231] width 344 height 39
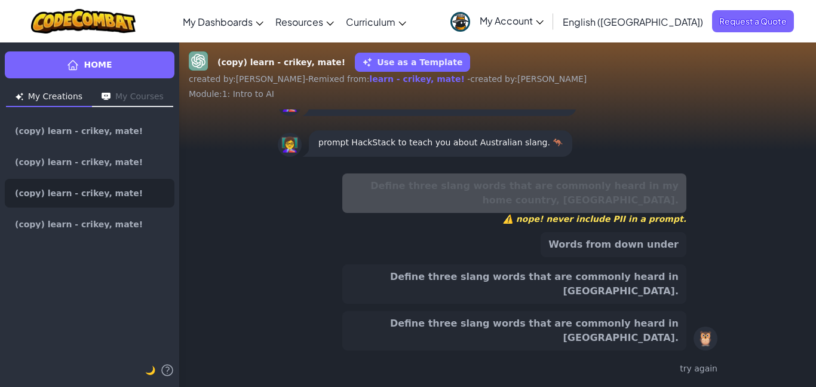
click at [630, 257] on button "Words from down under" at bounding box center [614, 244] width 146 height 25
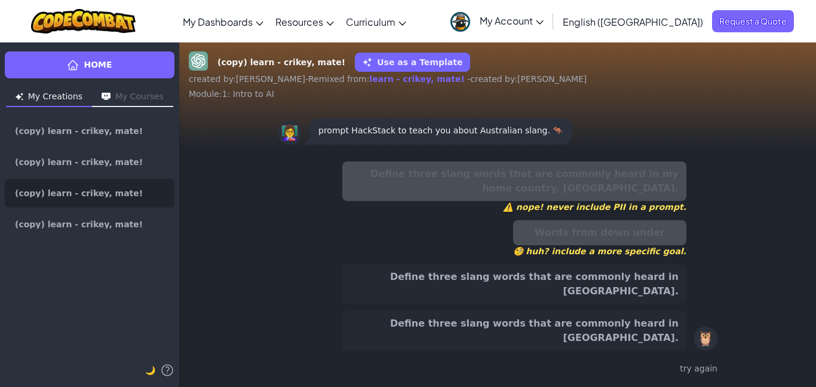
click at [643, 302] on button "Define three slang words that are commonly heard in [GEOGRAPHIC_DATA]." at bounding box center [514, 283] width 344 height 39
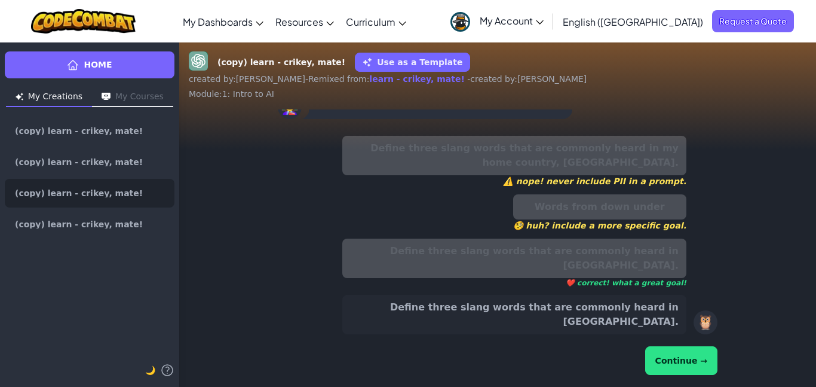
click at [640, 312] on button "Define three slang words that are commonly heard in [GEOGRAPHIC_DATA]." at bounding box center [514, 314] width 344 height 39
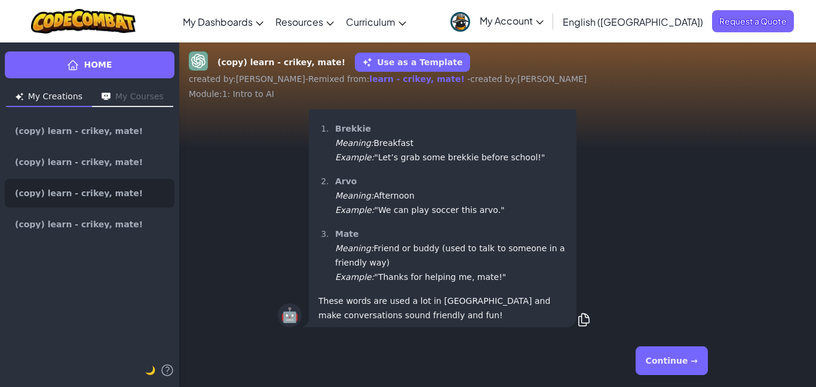
scroll to position [-116, 0]
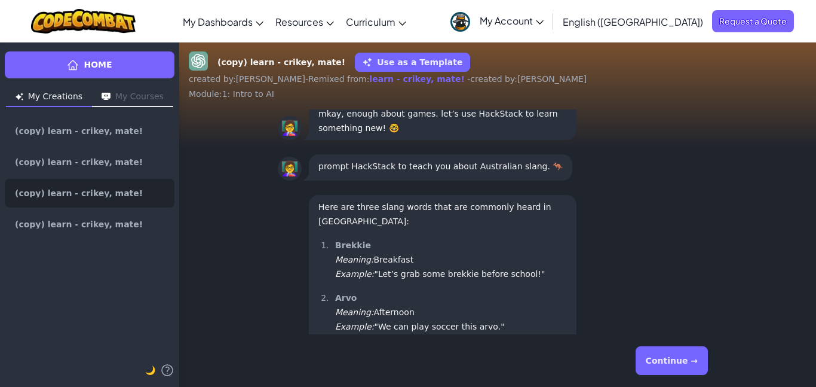
click at [663, 355] on button "Continue →" at bounding box center [672, 360] width 72 height 29
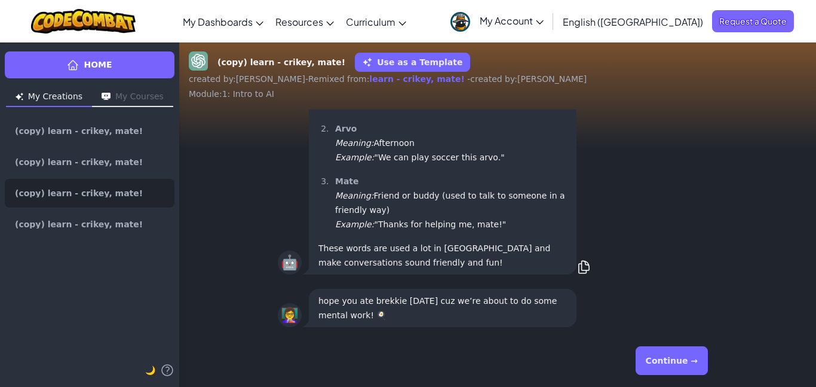
scroll to position [1, 0]
click at [682, 360] on button "Continue →" at bounding box center [672, 360] width 72 height 29
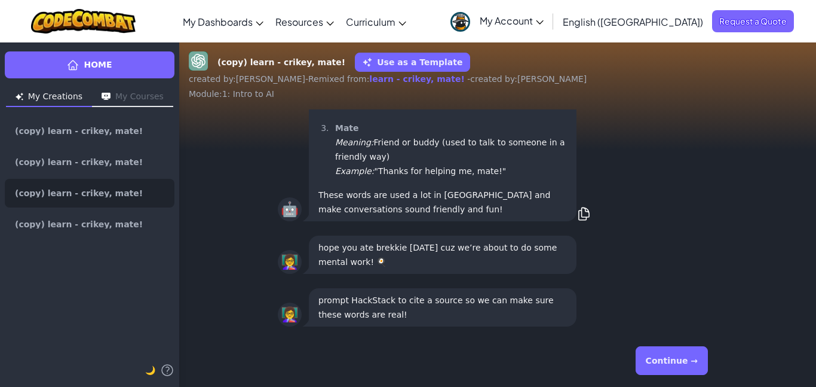
click at [703, 366] on button "Continue →" at bounding box center [672, 360] width 72 height 29
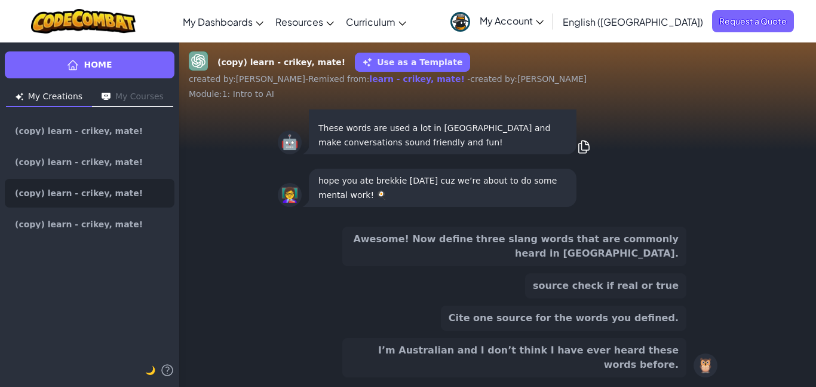
scroll to position [-102, 0]
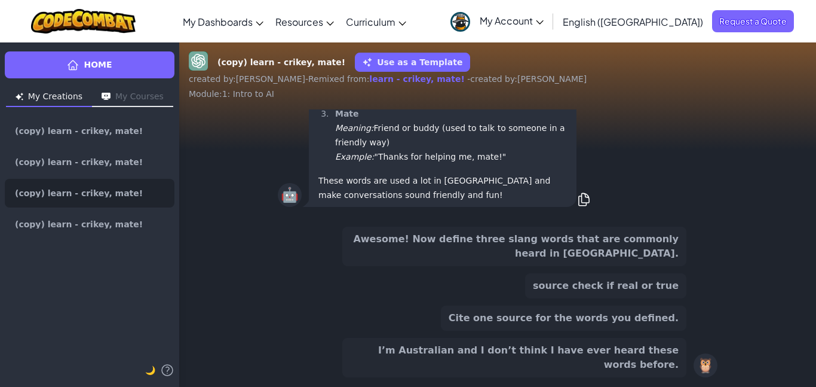
click at [659, 330] on button "Cite one source for the words you defined." at bounding box center [564, 317] width 246 height 25
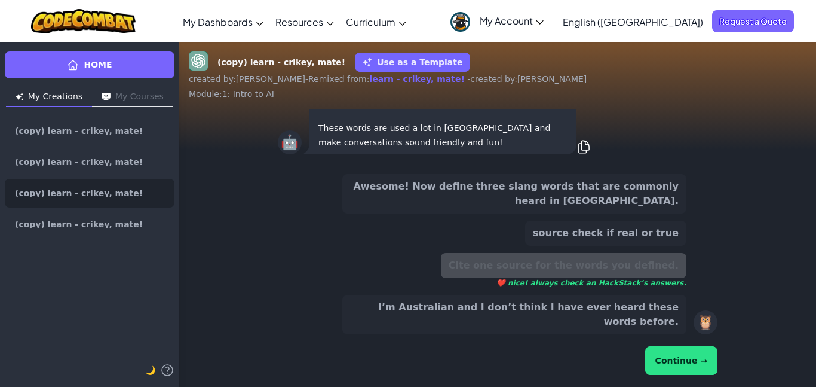
scroll to position [-155, 0]
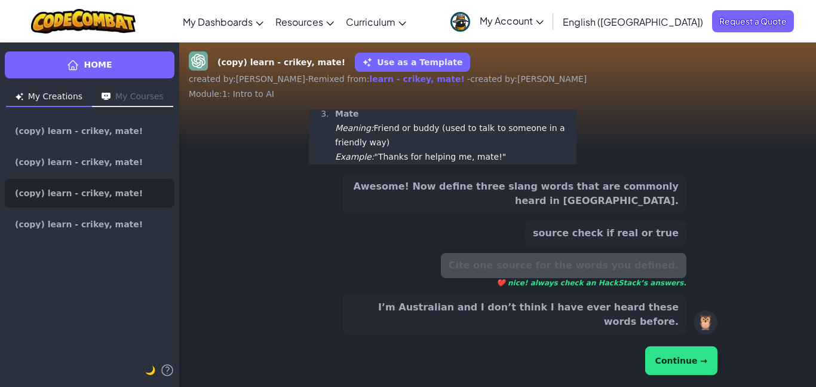
click at [689, 358] on button "Continue →" at bounding box center [681, 360] width 72 height 29
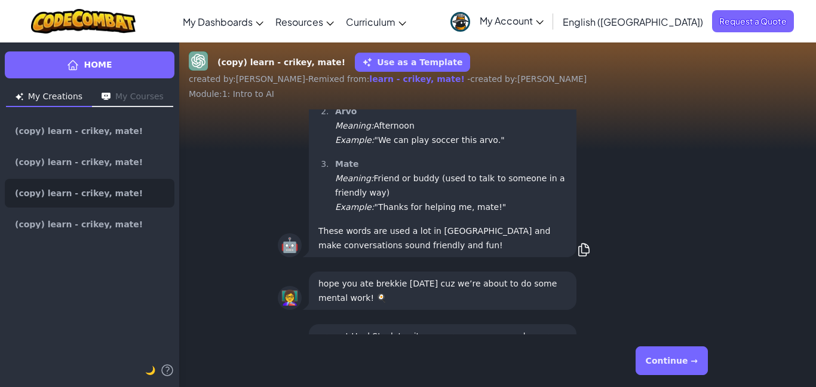
click at [687, 362] on button "Continue →" at bounding box center [672, 360] width 72 height 29
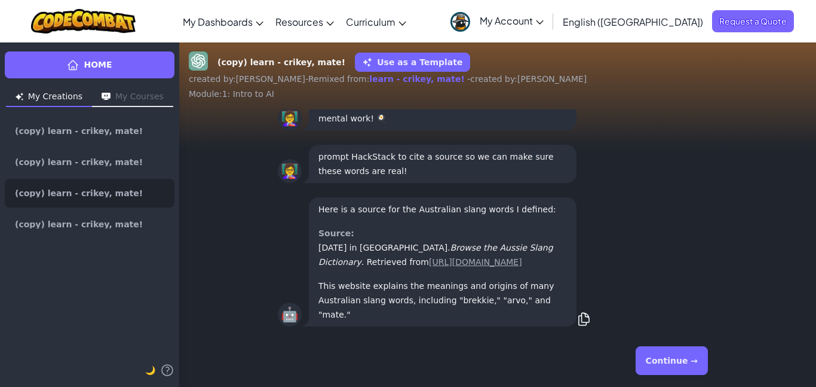
scroll to position [1, 0]
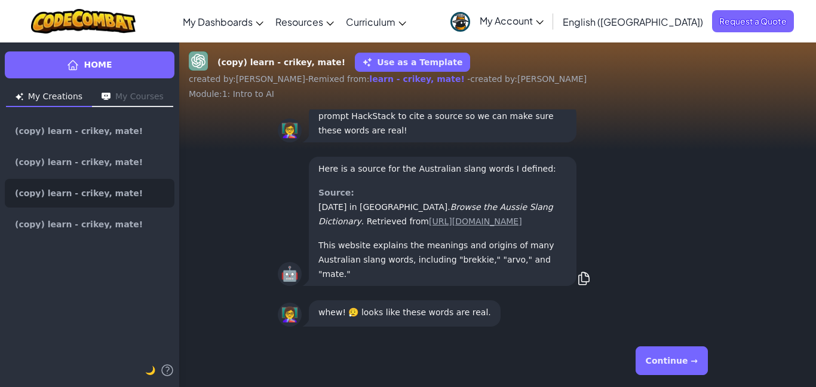
click at [679, 358] on button "Continue →" at bounding box center [672, 360] width 72 height 29
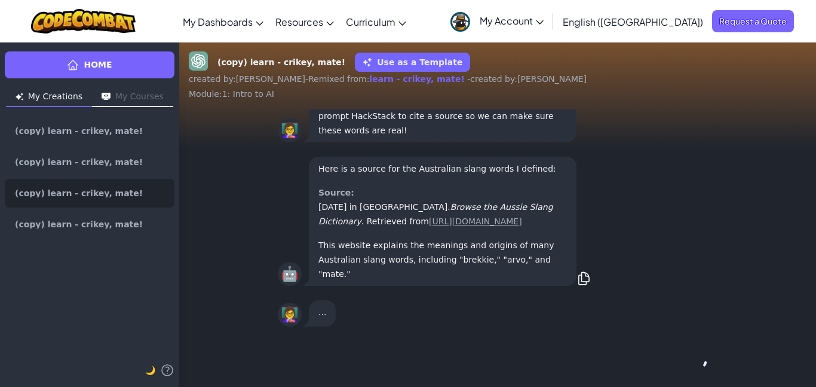
click at [688, 352] on button "Continue →" at bounding box center [698, 360] width 20 height 29
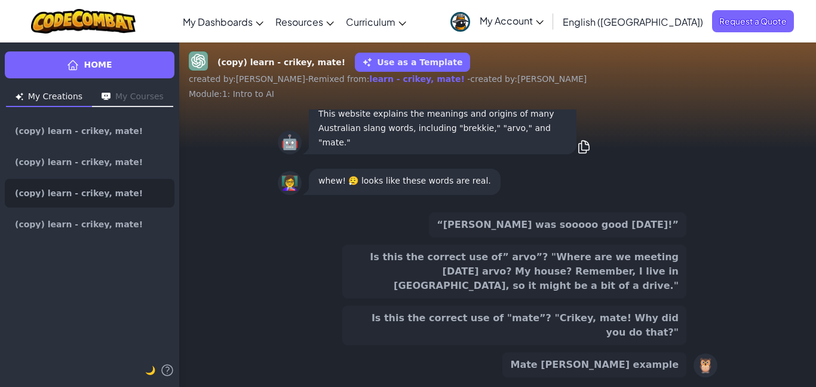
click at [679, 354] on button "Mate [PERSON_NAME] example" at bounding box center [594, 364] width 184 height 25
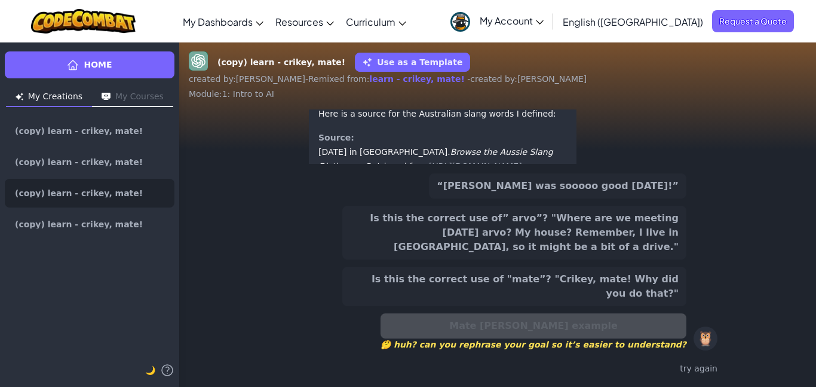
click at [683, 354] on div "“[PERSON_NAME] was sooooo good [DATE]!” Is this the correct use of” arvo”? "Whe…" at bounding box center [498, 274] width 440 height 213
click at [688, 364] on div "try again" at bounding box center [498, 368] width 440 height 17
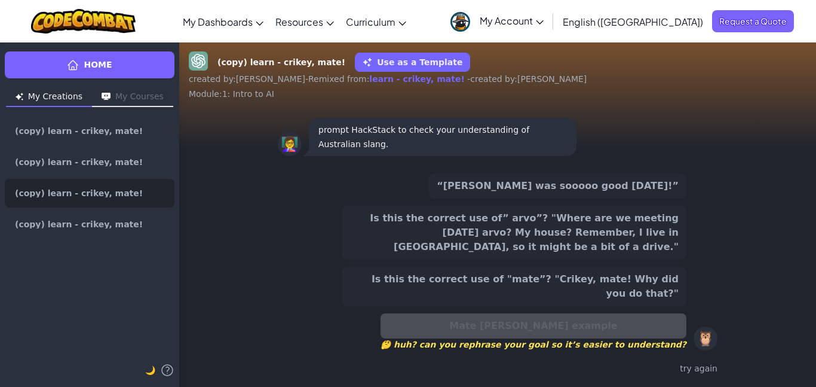
click at [706, 352] on div "“[PERSON_NAME] was sooooo good [DATE]!” Is this the correct use of” arvo”? "Whe…" at bounding box center [498, 274] width 440 height 213
click at [665, 315] on div "Mate [PERSON_NAME] example 🤔 huh? can you rephrase your goal so it’s easier to …" at bounding box center [534, 331] width 306 height 37
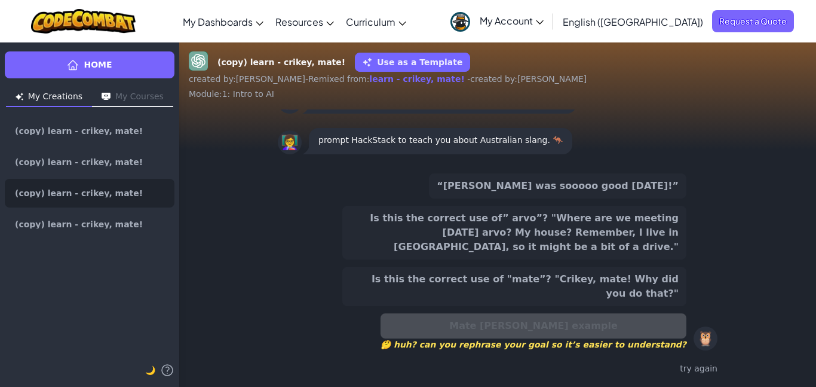
scroll to position [-693, 0]
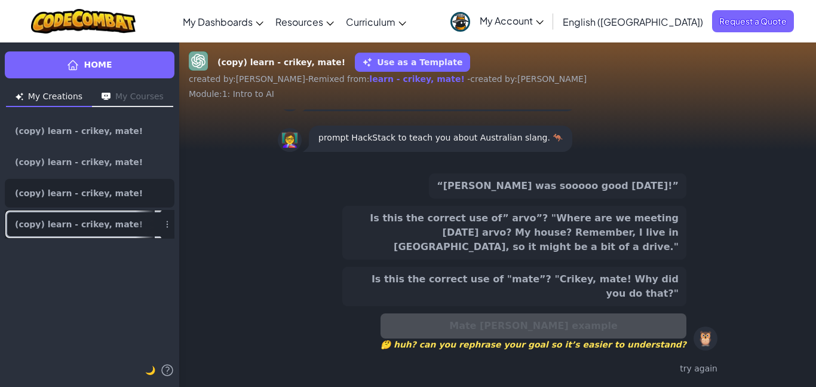
click at [115, 225] on span "(copy) learn - crikey, mate!" at bounding box center [79, 224] width 128 height 8
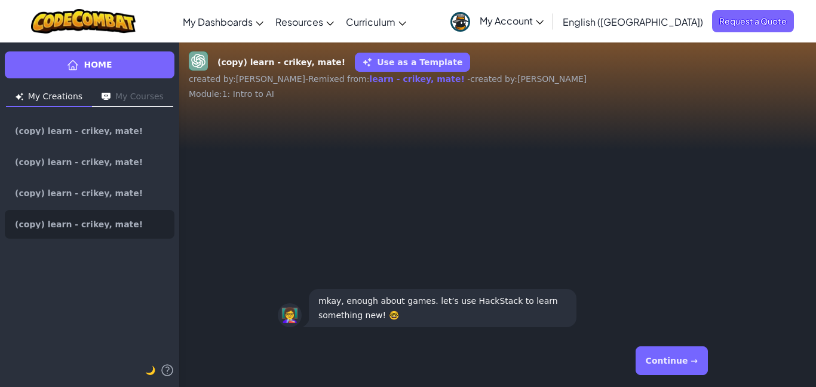
click at [137, 95] on button "My Courses" at bounding box center [132, 97] width 81 height 19
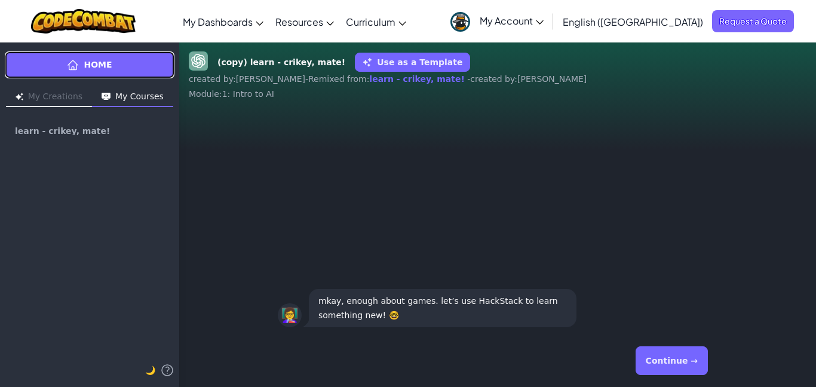
click at [135, 63] on link "Home" at bounding box center [90, 64] width 170 height 27
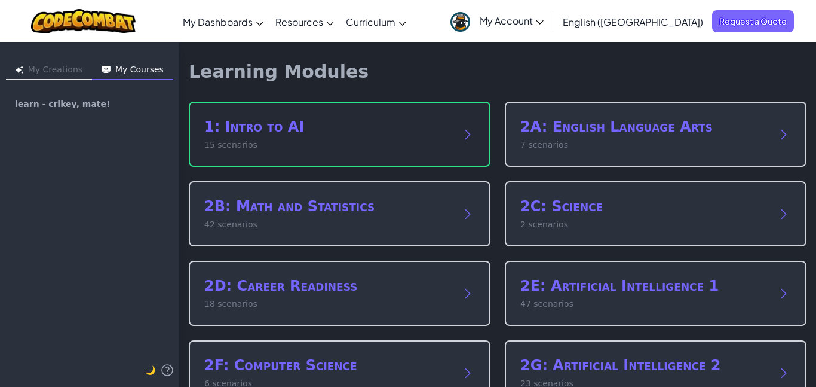
click at [414, 127] on h2 "1: Intro to AI" at bounding box center [327, 126] width 247 height 19
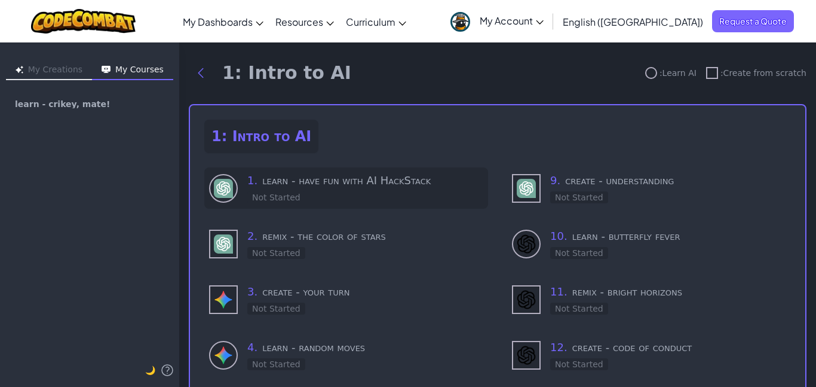
click at [358, 182] on h3 "1 . learn - have fun with AI HackStack" at bounding box center [365, 180] width 236 height 17
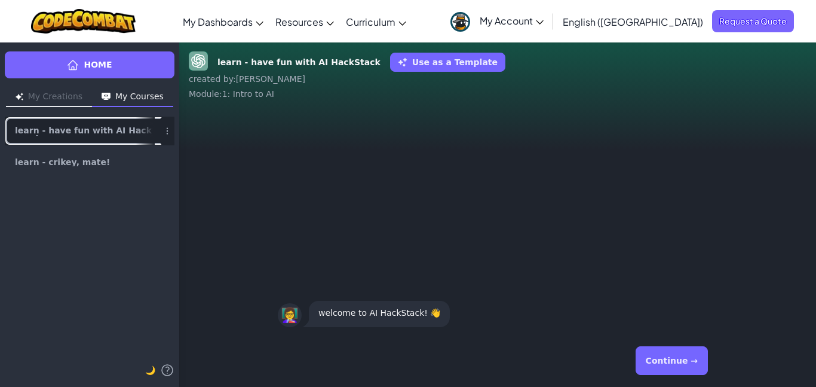
click at [136, 131] on div at bounding box center [145, 130] width 19 height 27
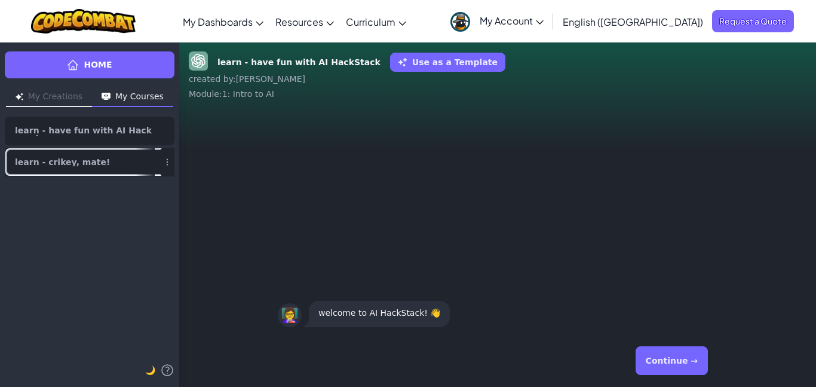
click at [74, 173] on link "learn - crikey, mate!" at bounding box center [90, 162] width 170 height 29
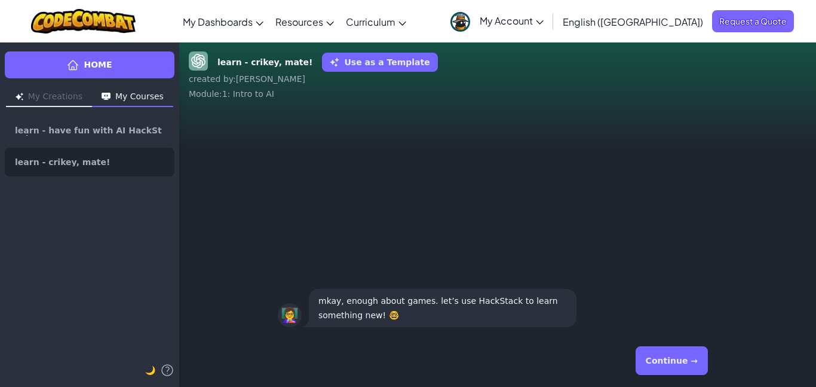
click at [706, 351] on button "Continue →" at bounding box center [672, 360] width 72 height 29
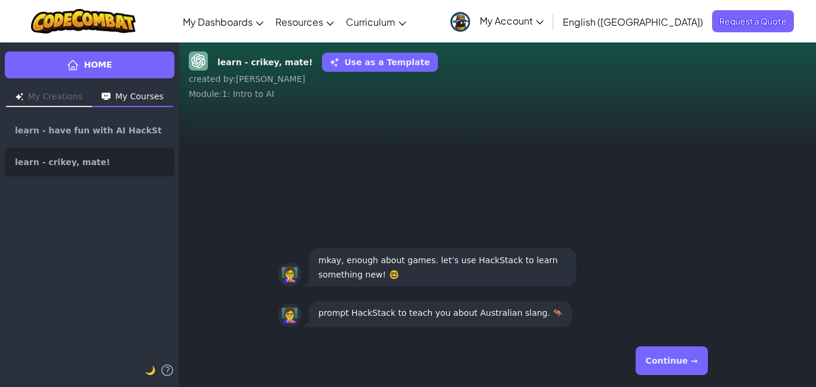
click at [680, 368] on button "Continue →" at bounding box center [672, 360] width 72 height 29
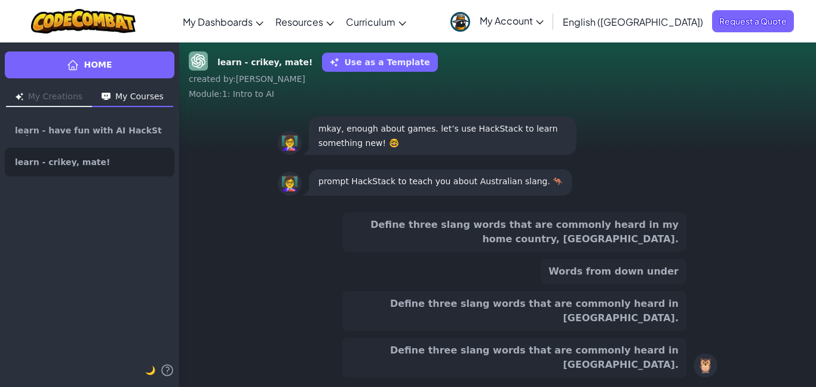
click at [680, 374] on button "Define three slang words that are commonly heard in [GEOGRAPHIC_DATA]." at bounding box center [514, 357] width 344 height 39
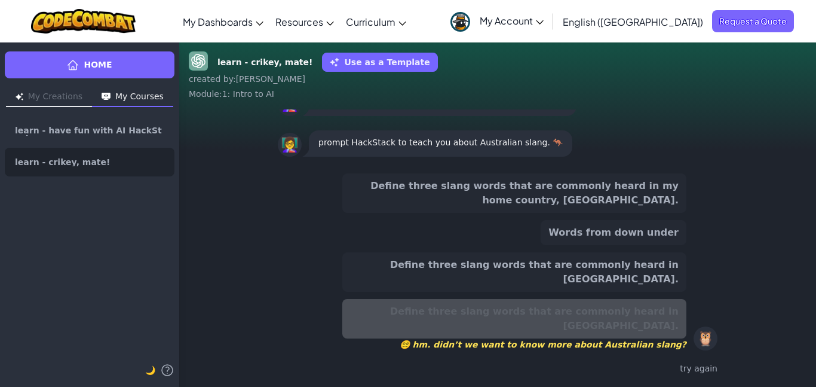
click at [683, 292] on div "Define three slang words that are commonly heard in [GEOGRAPHIC_DATA]." at bounding box center [514, 271] width 344 height 39
click at [666, 290] on button "Define three slang words that are commonly heard in [GEOGRAPHIC_DATA]." at bounding box center [514, 271] width 344 height 39
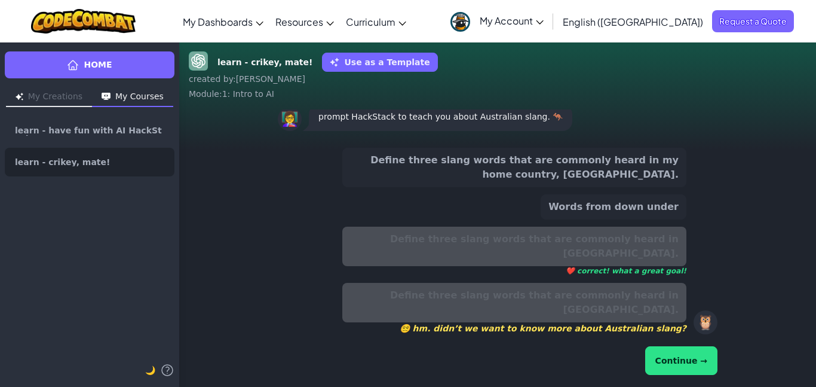
click at [694, 364] on button "Continue →" at bounding box center [681, 360] width 72 height 29
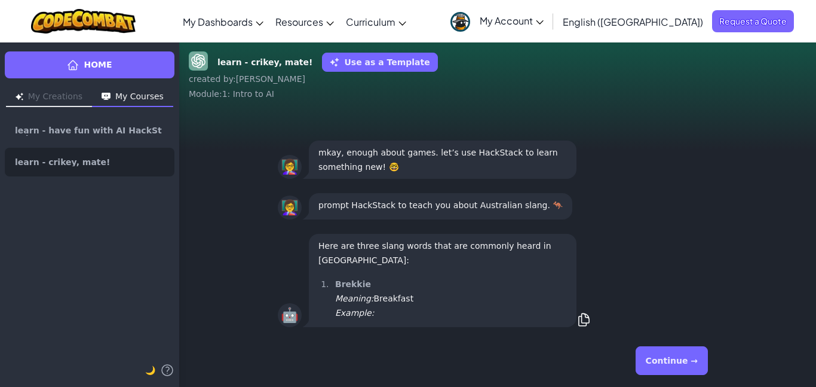
click at [703, 379] on div "Continue →" at bounding box center [498, 360] width 440 height 43
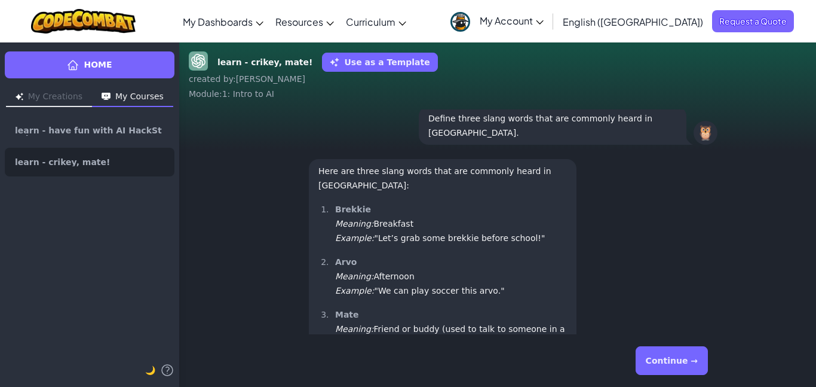
scroll to position [-95, 0]
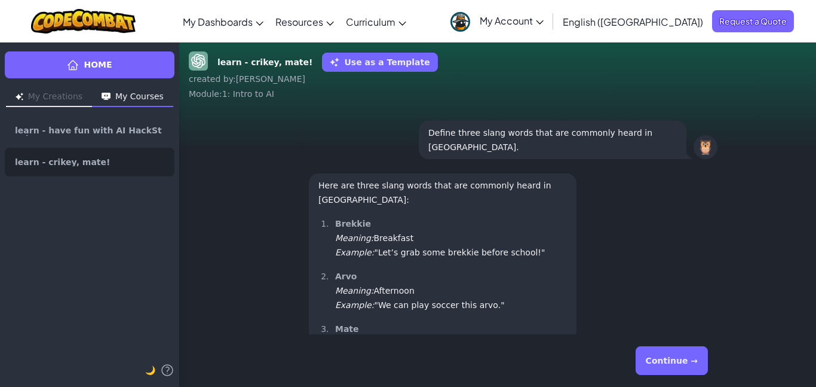
click at [506, 114] on div "👩‍🏫 prompt HackStack to teach you about Australian slang. 🦘" at bounding box center [497, 93] width 459 height 41
click at [690, 361] on button "Continue →" at bounding box center [672, 360] width 72 height 29
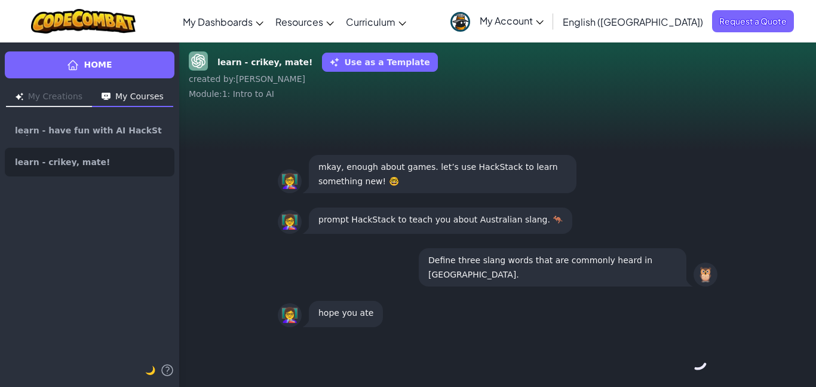
scroll to position [0, 0]
click at [692, 358] on div "Continue →" at bounding box center [498, 360] width 440 height 43
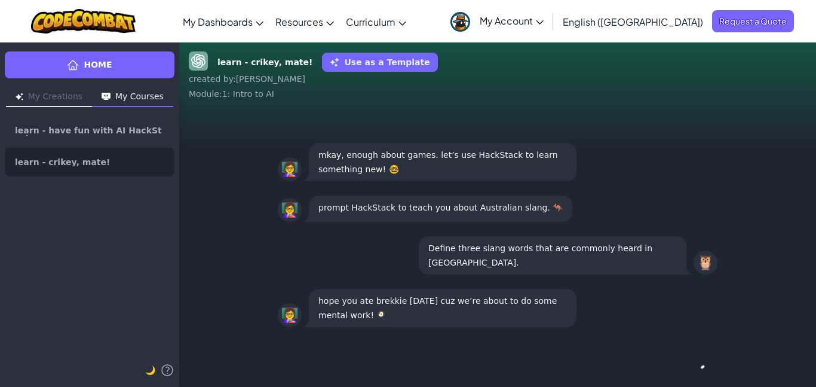
click at [697, 361] on button "Continue →" at bounding box center [698, 360] width 20 height 29
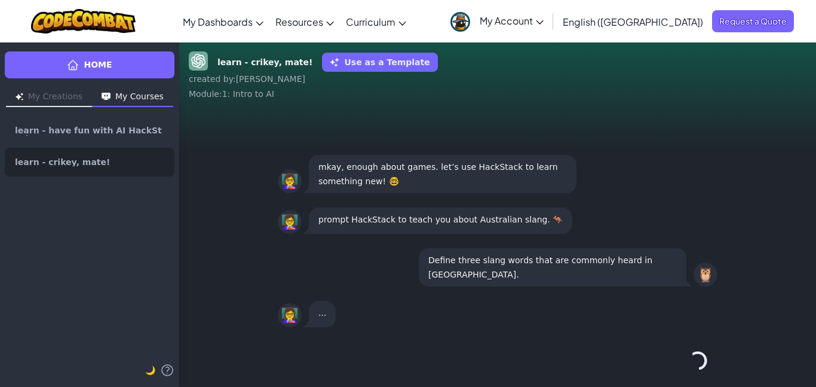
click at [698, 365] on button "Continue →" at bounding box center [698, 360] width 20 height 29
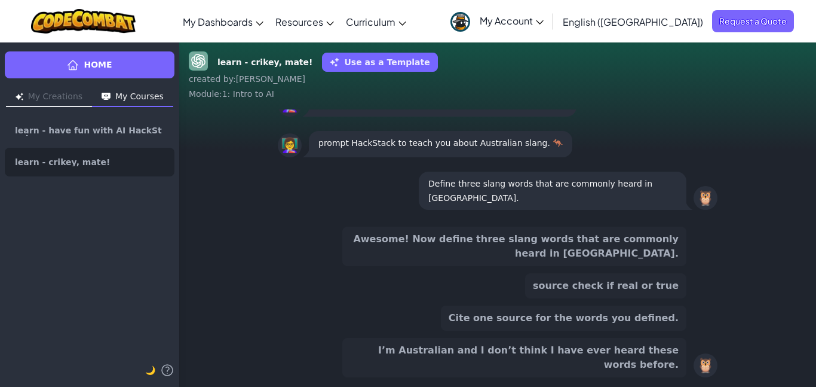
click at [697, 363] on div "🦉" at bounding box center [706, 365] width 24 height 24
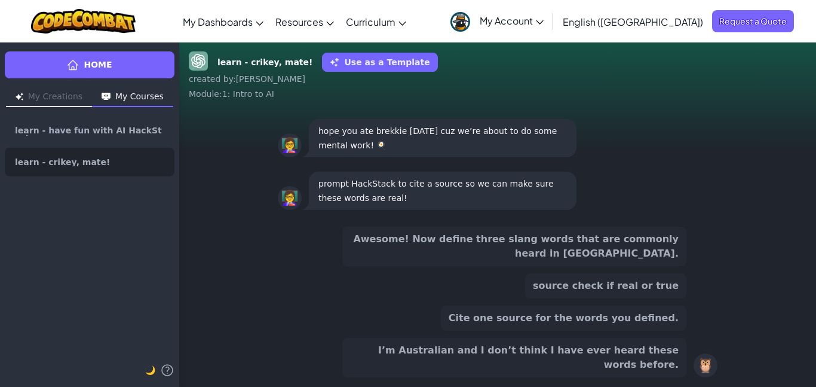
scroll to position [1, 0]
click at [699, 358] on div "🦉" at bounding box center [706, 365] width 24 height 24
click at [701, 359] on div "🦉" at bounding box center [706, 365] width 24 height 24
click at [707, 367] on div "🦉" at bounding box center [706, 365] width 24 height 24
click at [708, 365] on div "🦉" at bounding box center [706, 365] width 24 height 24
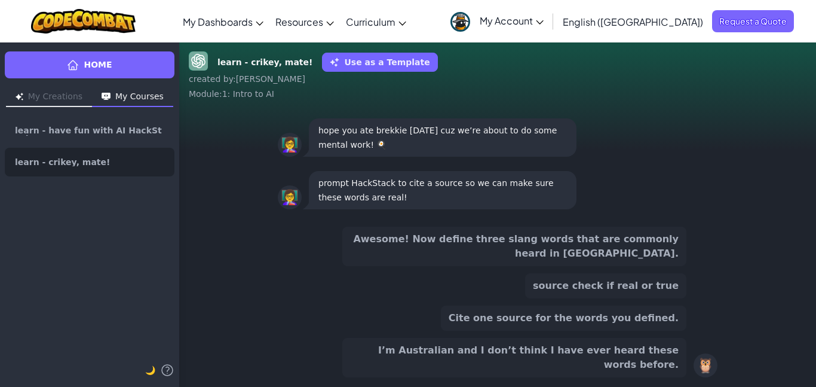
click at [715, 366] on div "🦉" at bounding box center [706, 365] width 24 height 24
click at [719, 366] on div "Awesome! Now define three slang words that are commonly heard in [GEOGRAPHIC_DA…" at bounding box center [497, 302] width 459 height 170
click at [680, 263] on button "Awesome! Now define three slang words that are commonly heard in [GEOGRAPHIC_DA…" at bounding box center [514, 245] width 344 height 39
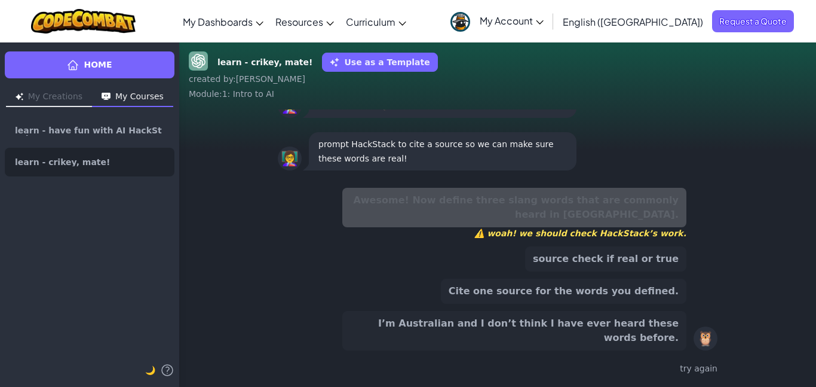
scroll to position [-38, 0]
